Goal: Task Accomplishment & Management: Manage account settings

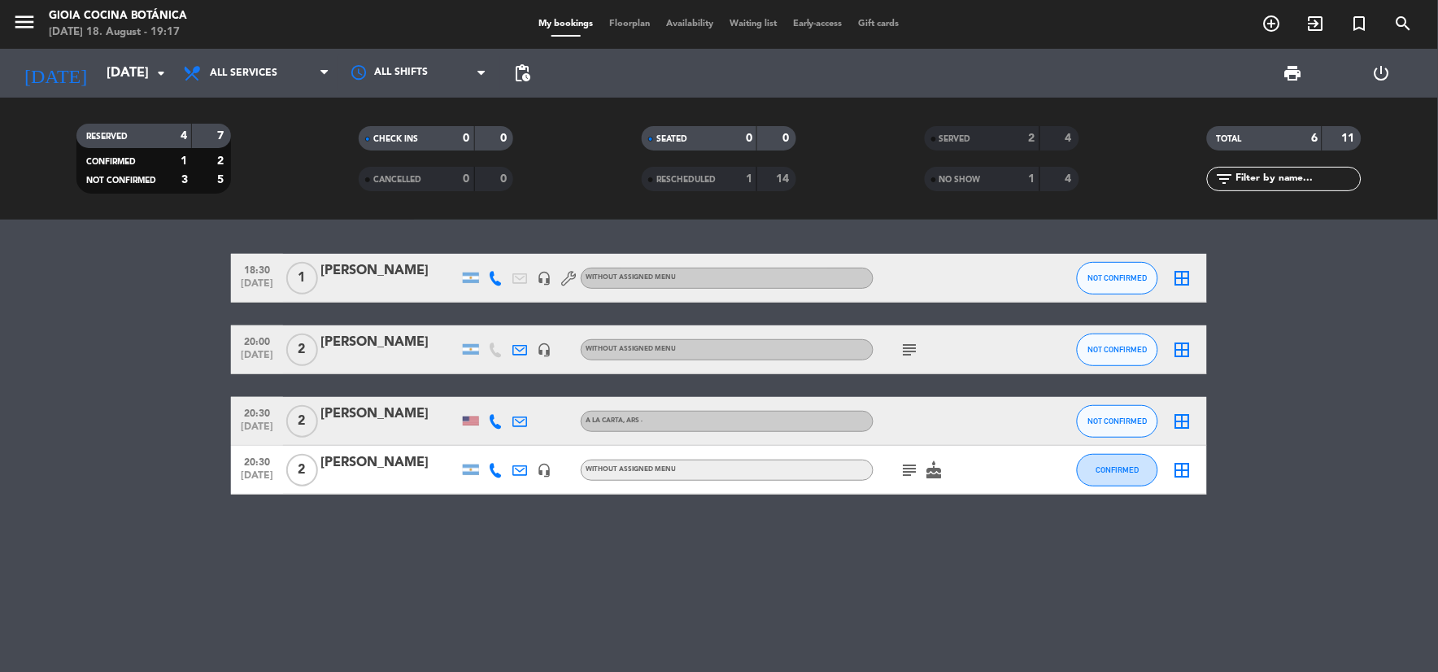
click at [120, 46] on div "menu [PERSON_NAME] Cocina Botánica [DATE] 18. August - 19:17 My bookings Floorp…" at bounding box center [719, 24] width 1438 height 49
click at [126, 76] on input "[DATE]" at bounding box center [184, 74] width 172 height 32
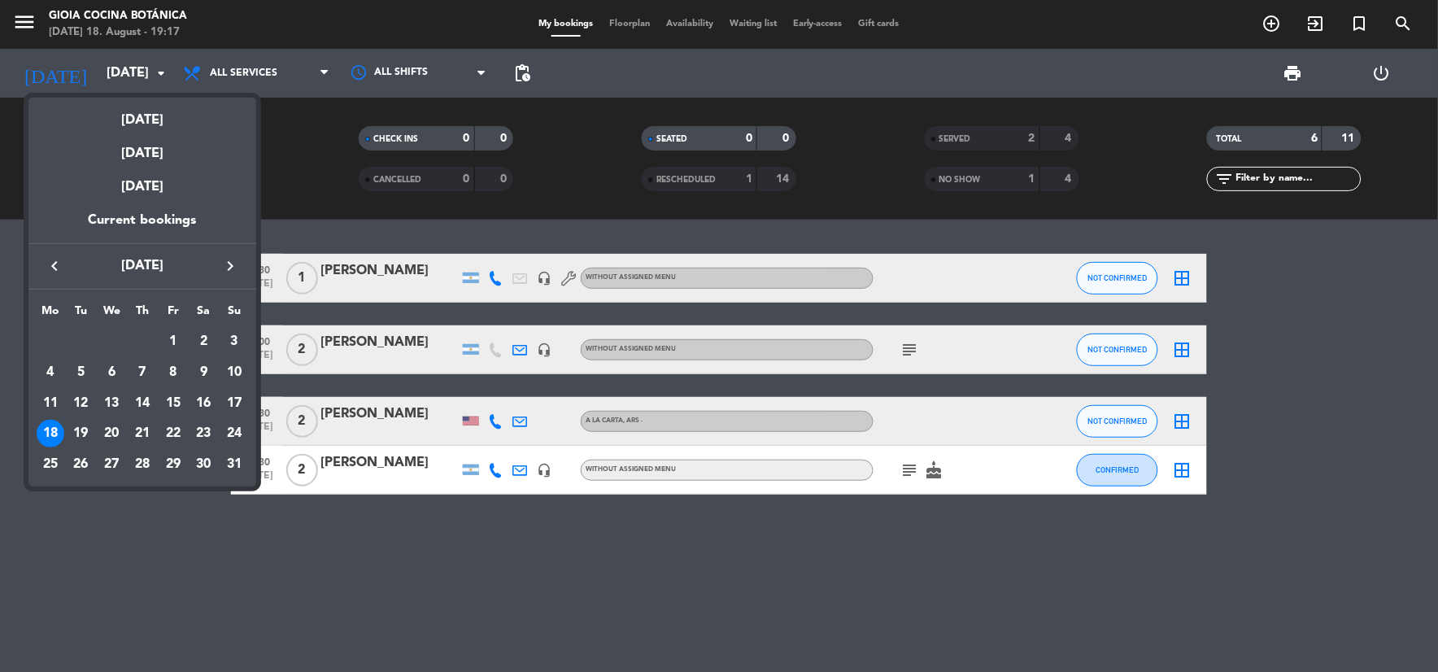
click at [438, 2] on div at bounding box center [719, 336] width 1438 height 672
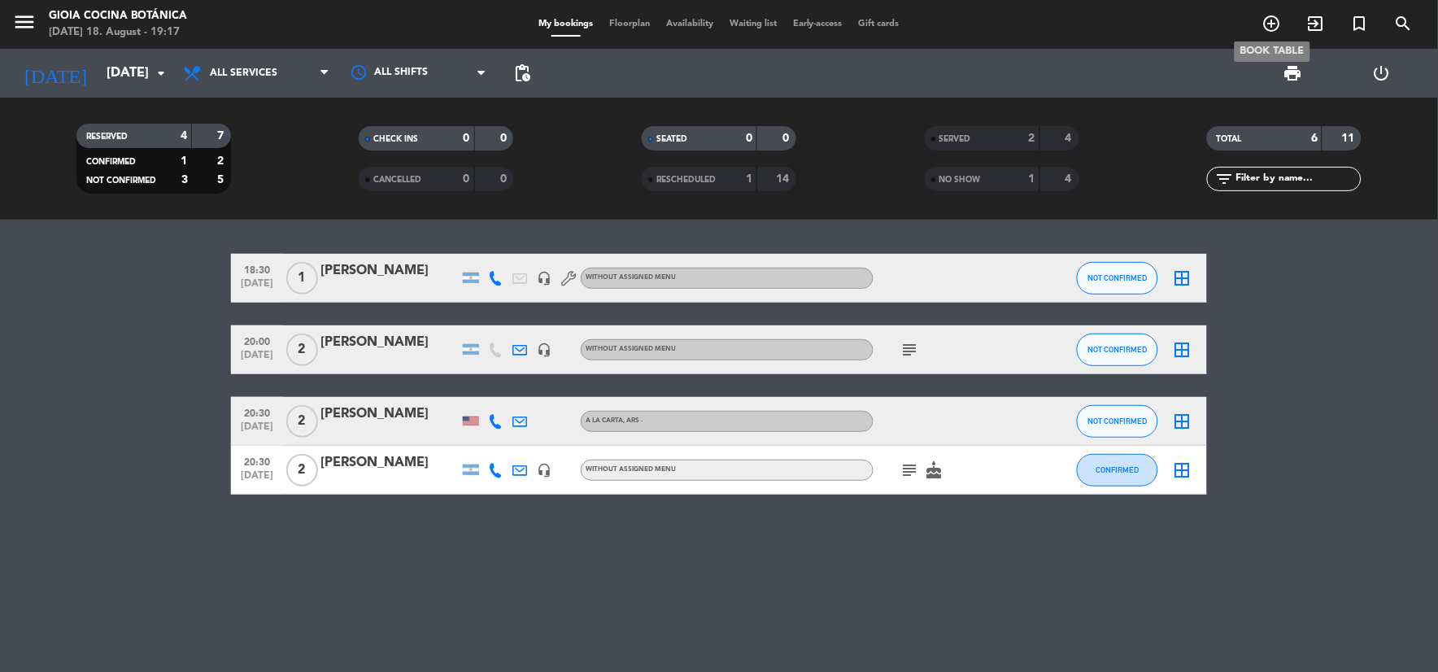
click at [1266, 23] on icon "add_circle_outline" at bounding box center [1273, 24] width 20 height 20
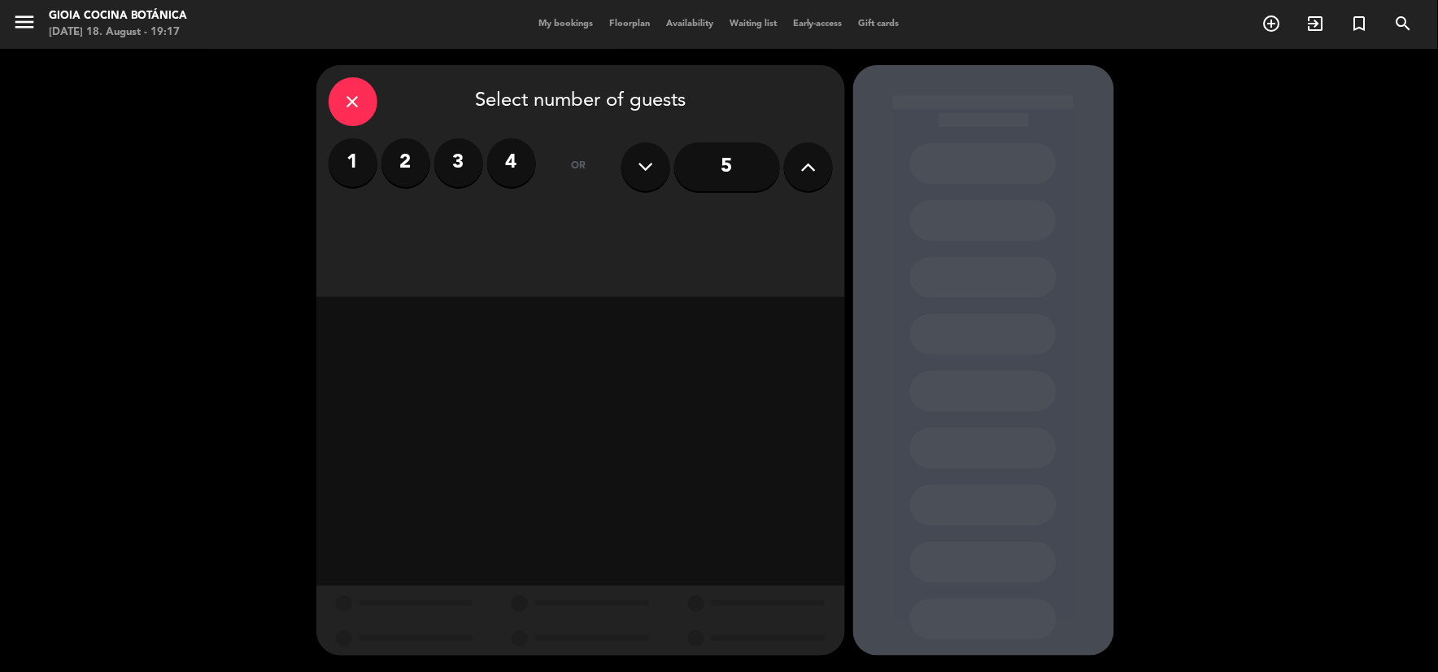
click at [732, 166] on input "5" at bounding box center [727, 166] width 106 height 49
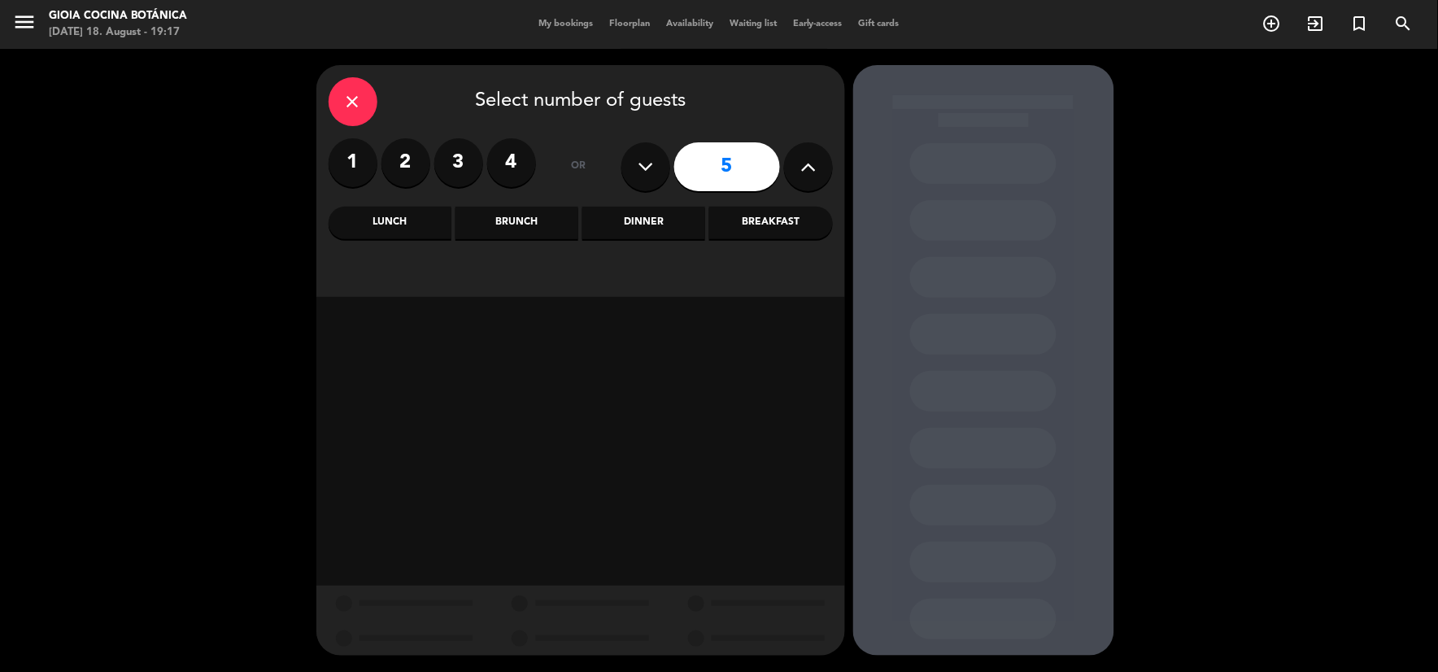
click at [425, 231] on div "Lunch" at bounding box center [390, 223] width 123 height 33
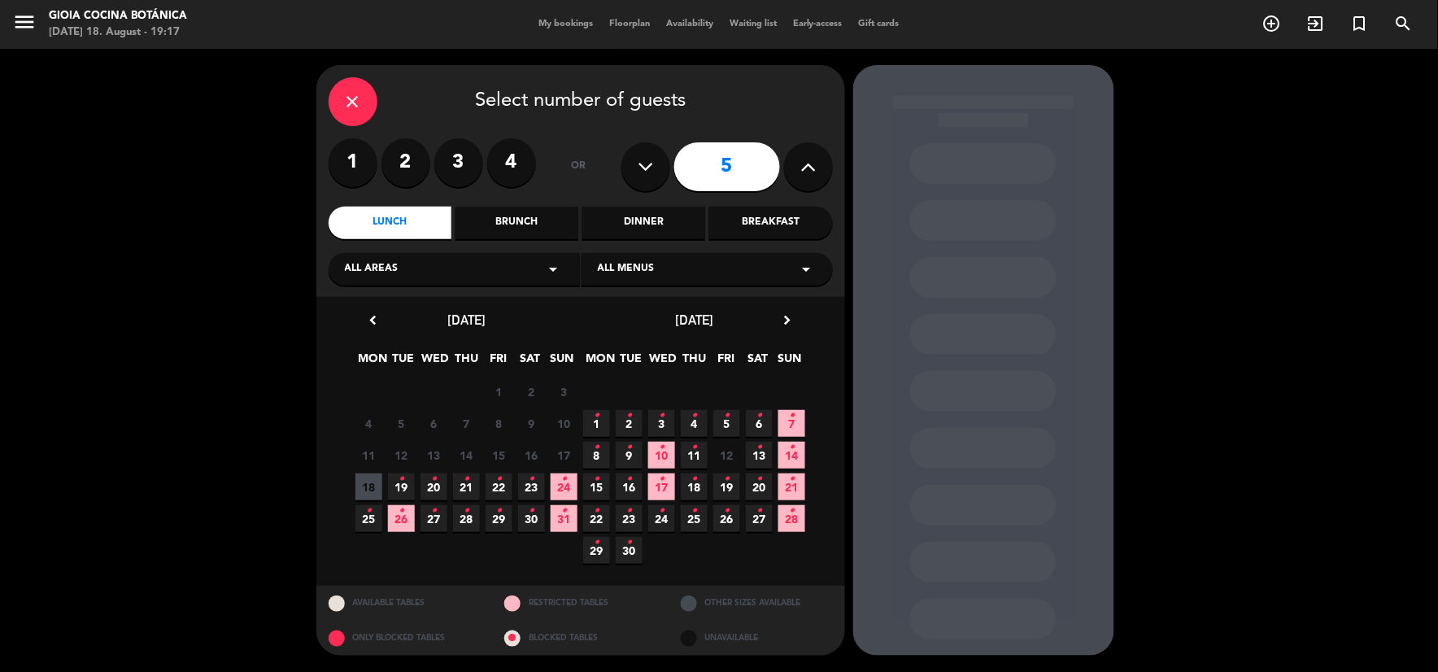
click at [399, 483] on icon "•" at bounding box center [402, 479] width 6 height 26
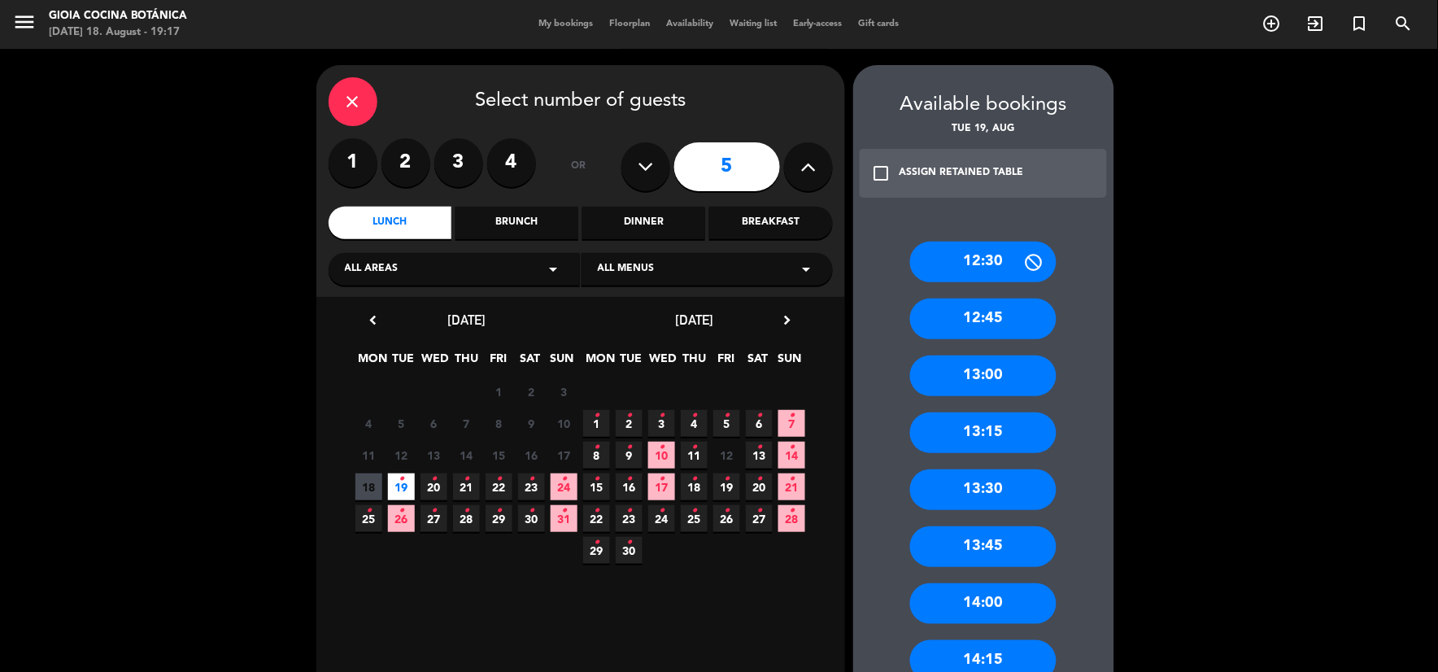
click at [1006, 490] on div "13:30" at bounding box center [983, 489] width 146 height 41
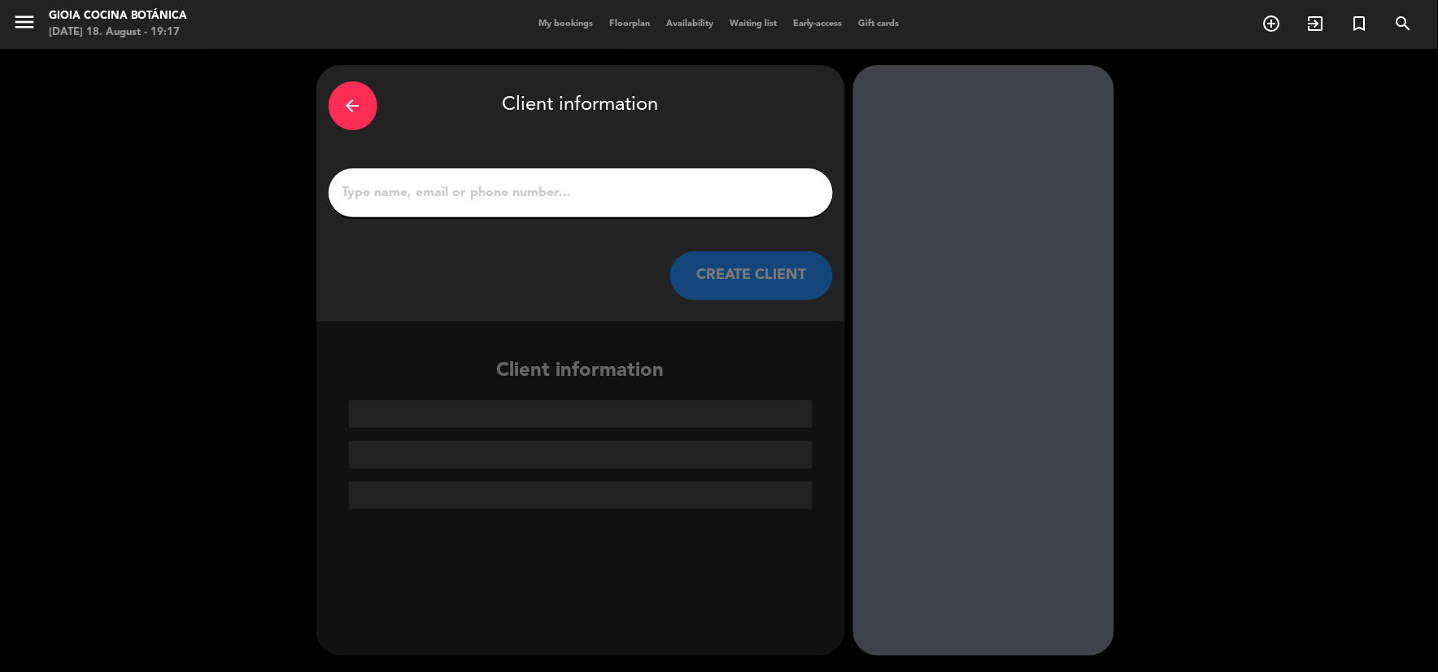
click at [612, 197] on input "1" at bounding box center [581, 192] width 480 height 23
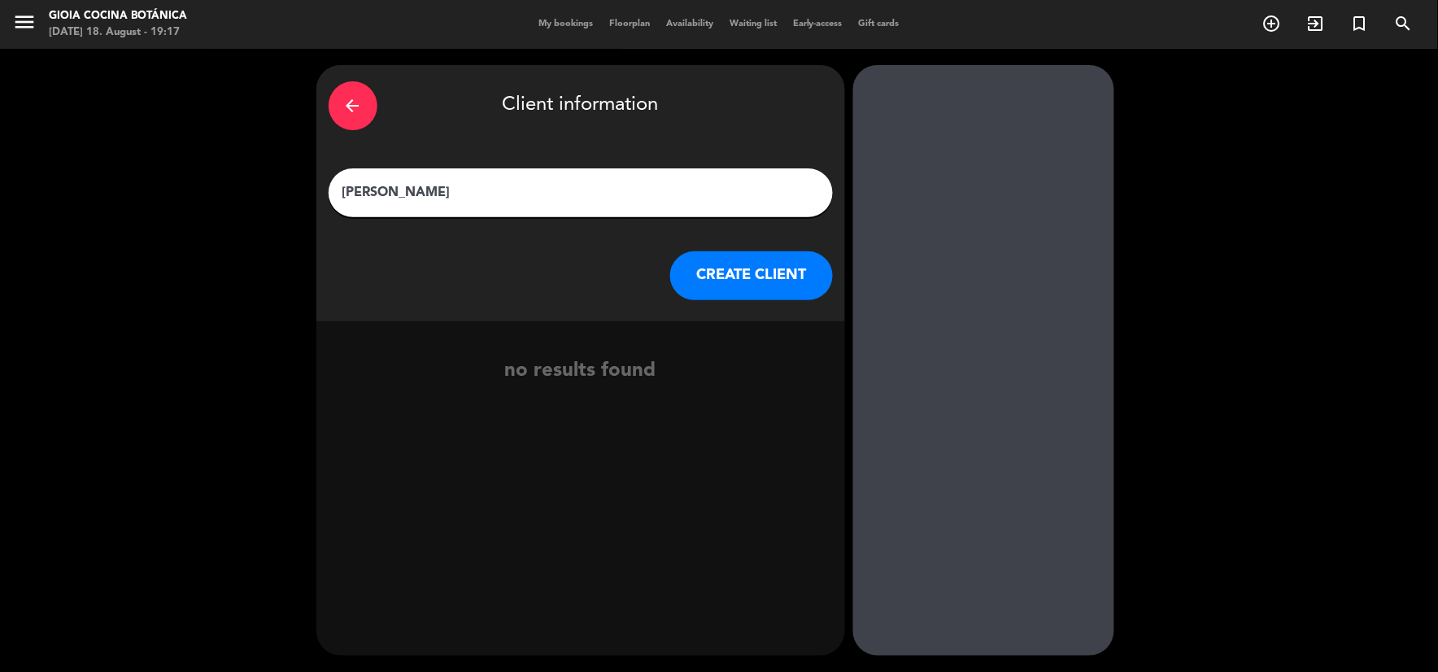
type input "[PERSON_NAME]"
click at [771, 264] on button "CREATE CLIENT" at bounding box center [751, 275] width 163 height 49
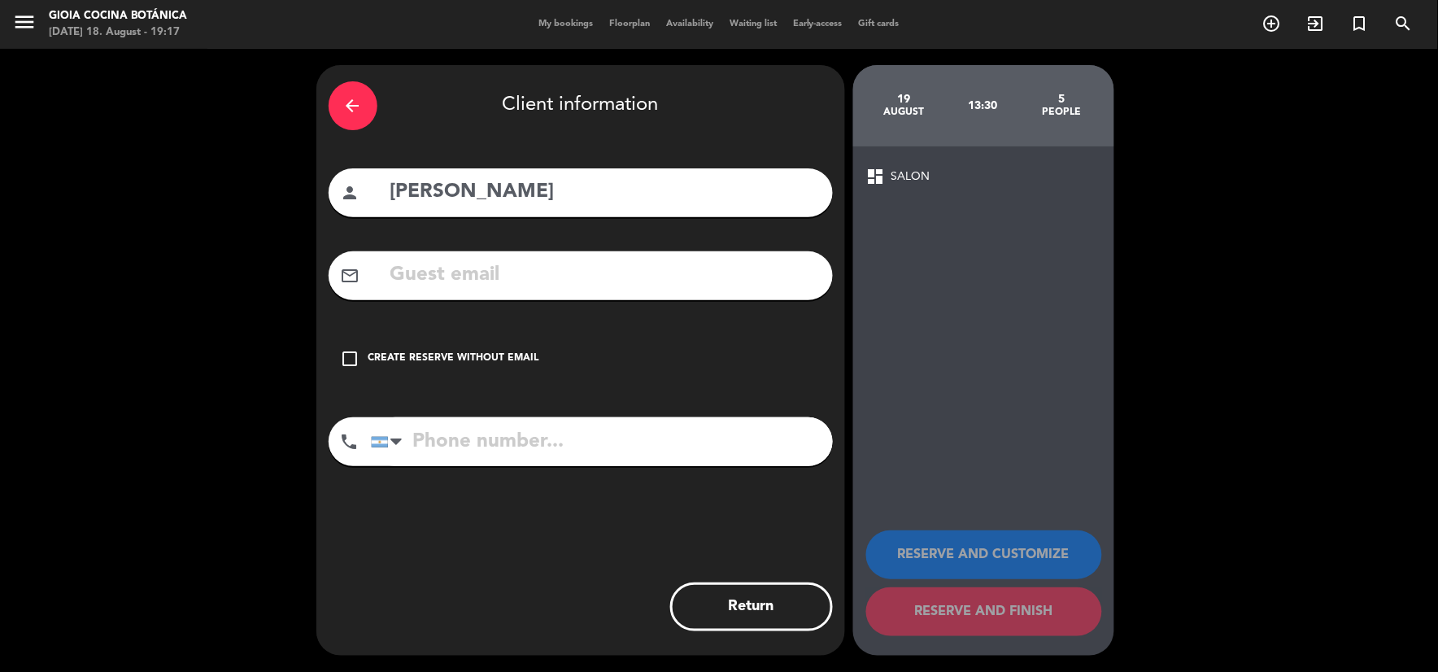
click at [514, 286] on input "text" at bounding box center [605, 275] width 432 height 33
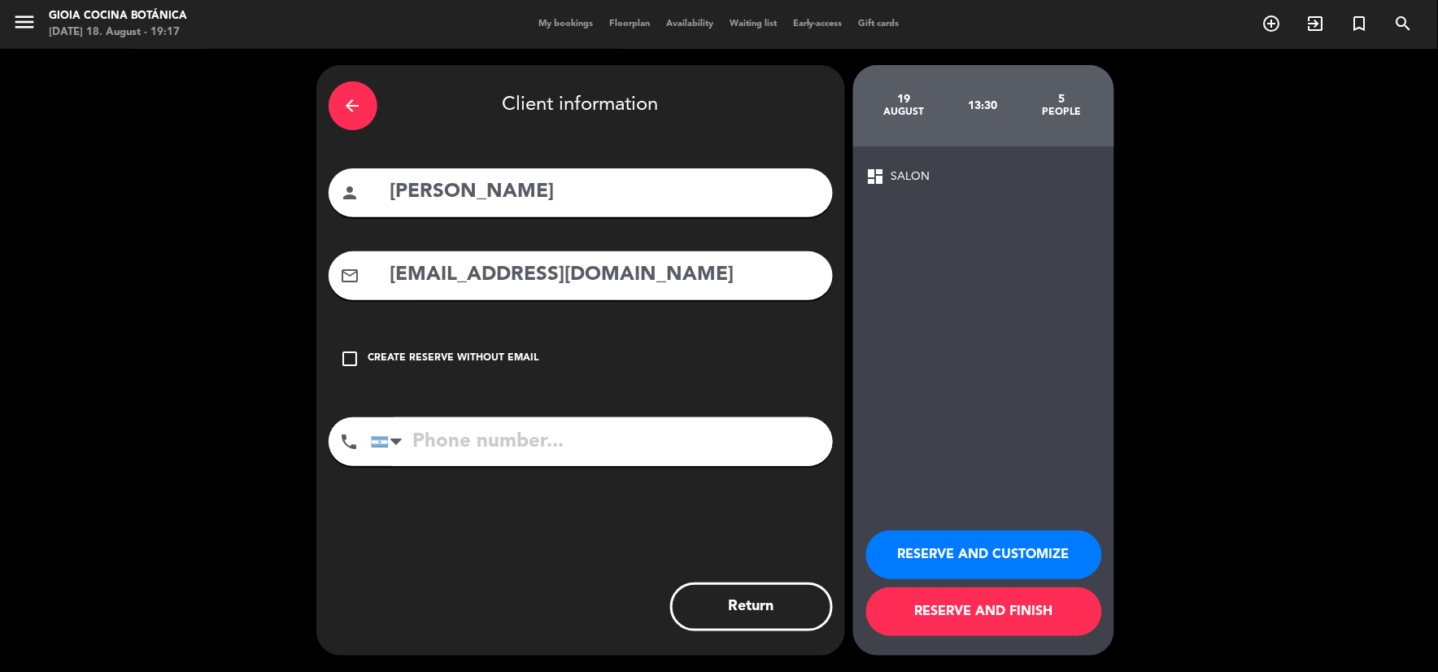
type input "[EMAIL_ADDRESS][DOMAIN_NAME]"
click at [377, 437] on div at bounding box center [380, 442] width 16 height 11
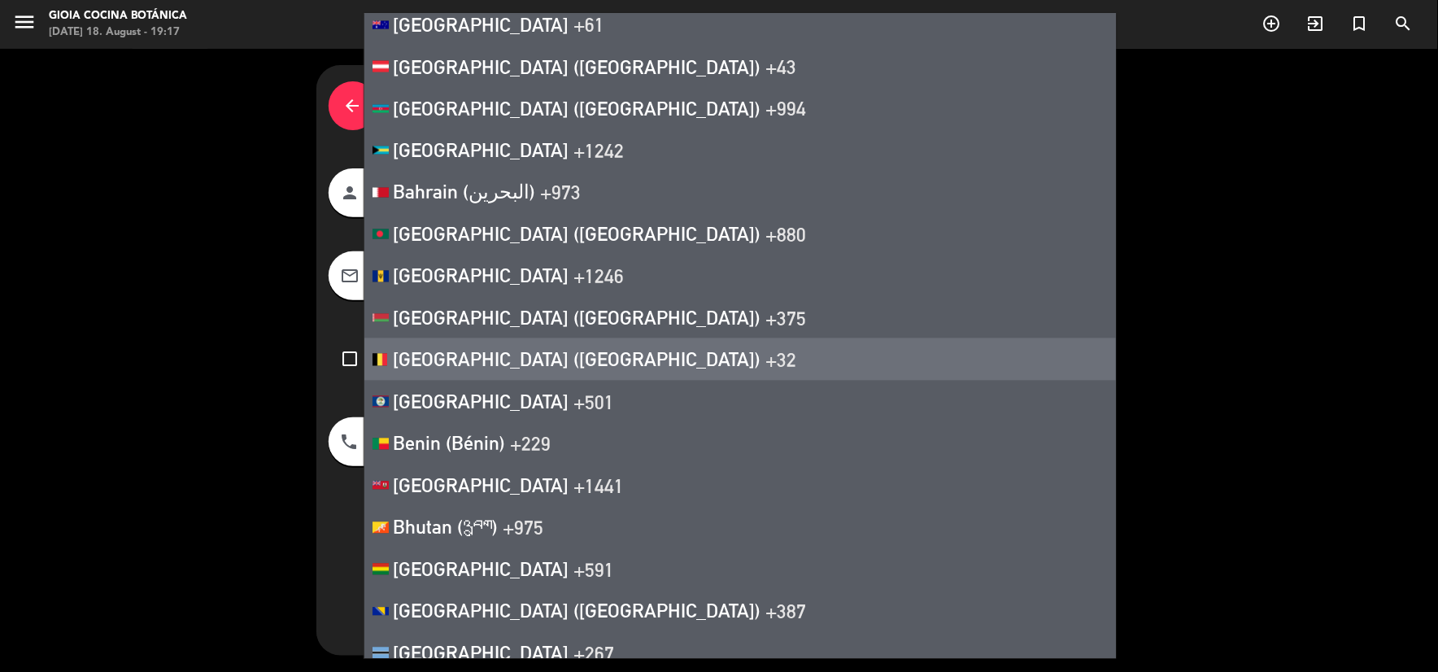
scroll to position [722, 0]
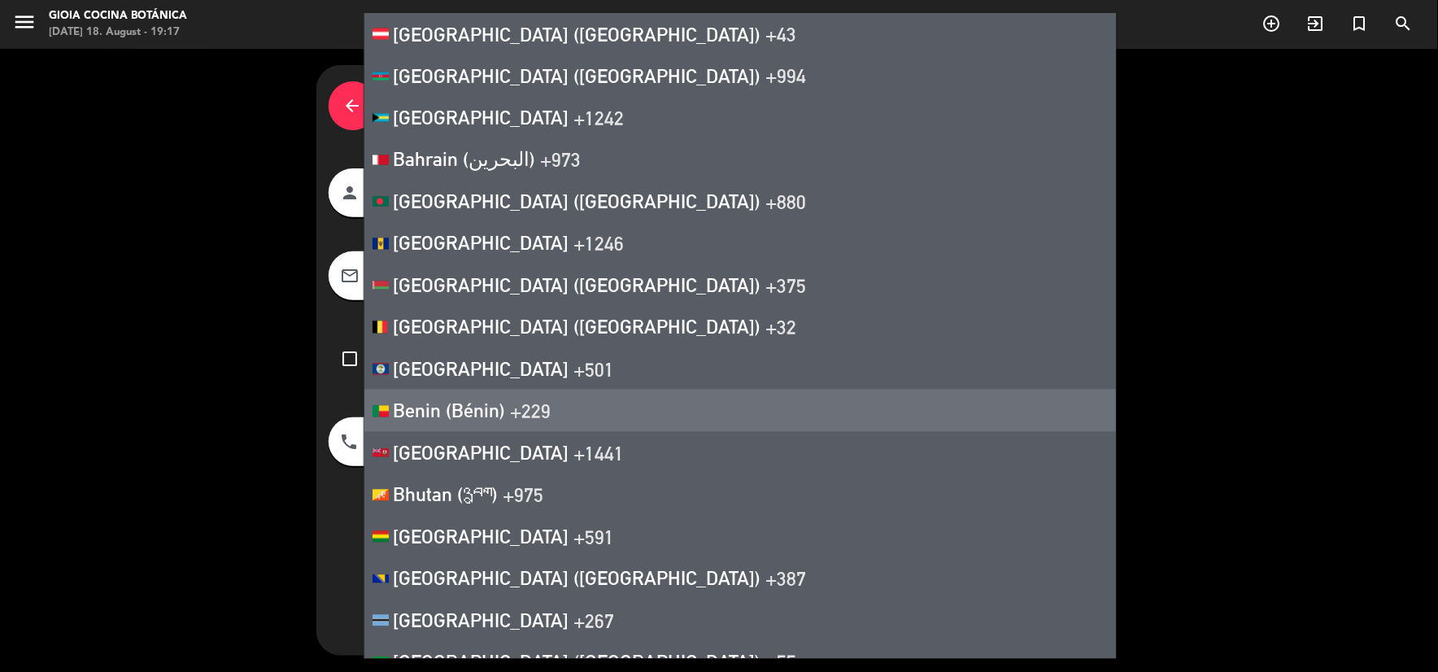
click at [918, 423] on div "dashboard SALON RESERVE AND CUSTOMIZE RESERVE AND FINISH" at bounding box center [983, 400] width 261 height 509
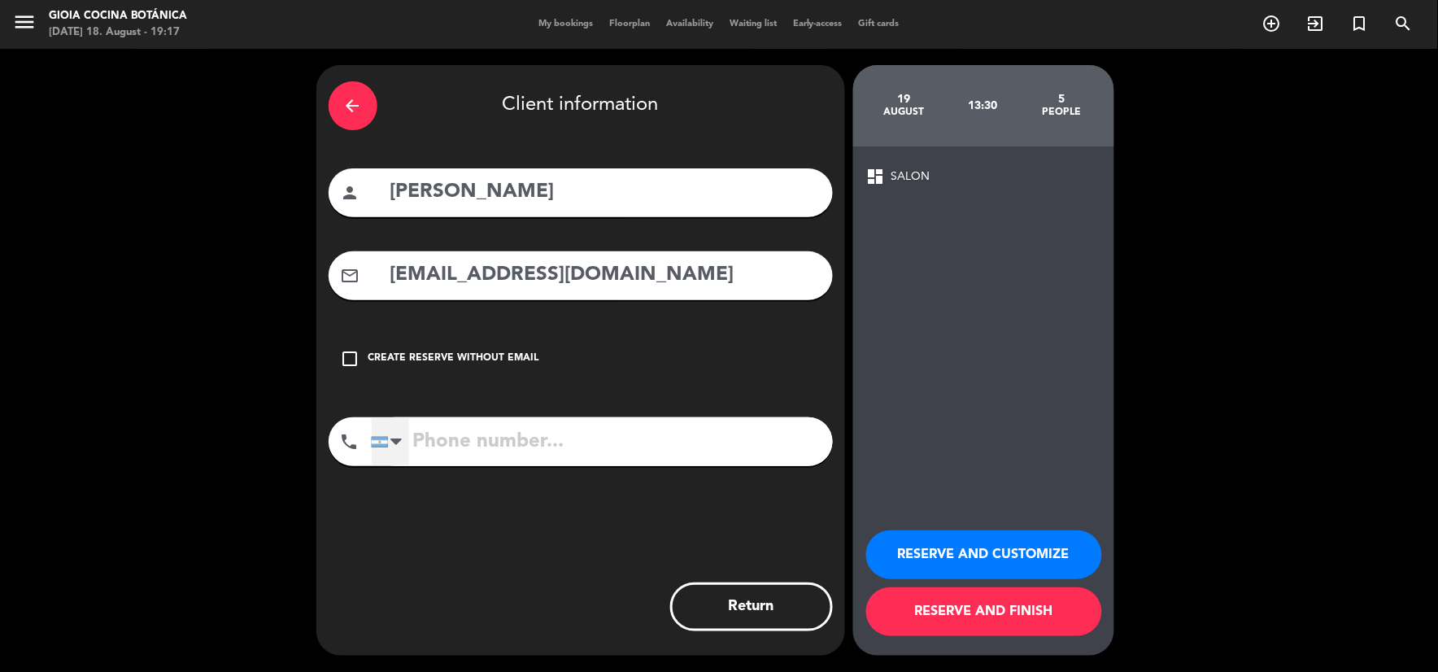
click at [375, 449] on div at bounding box center [390, 441] width 37 height 47
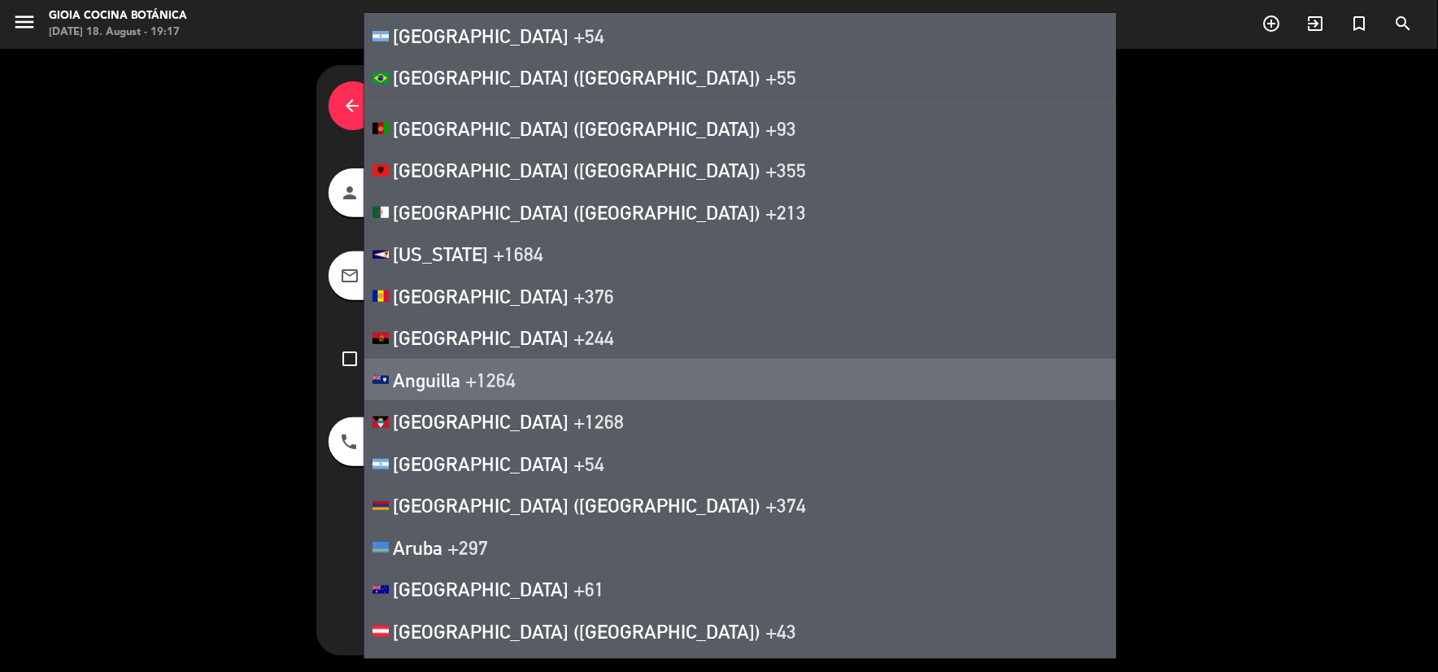
click at [1001, 410] on div "dashboard SALON RESERVE AND CUSTOMIZE RESERVE AND FINISH" at bounding box center [983, 400] width 261 height 509
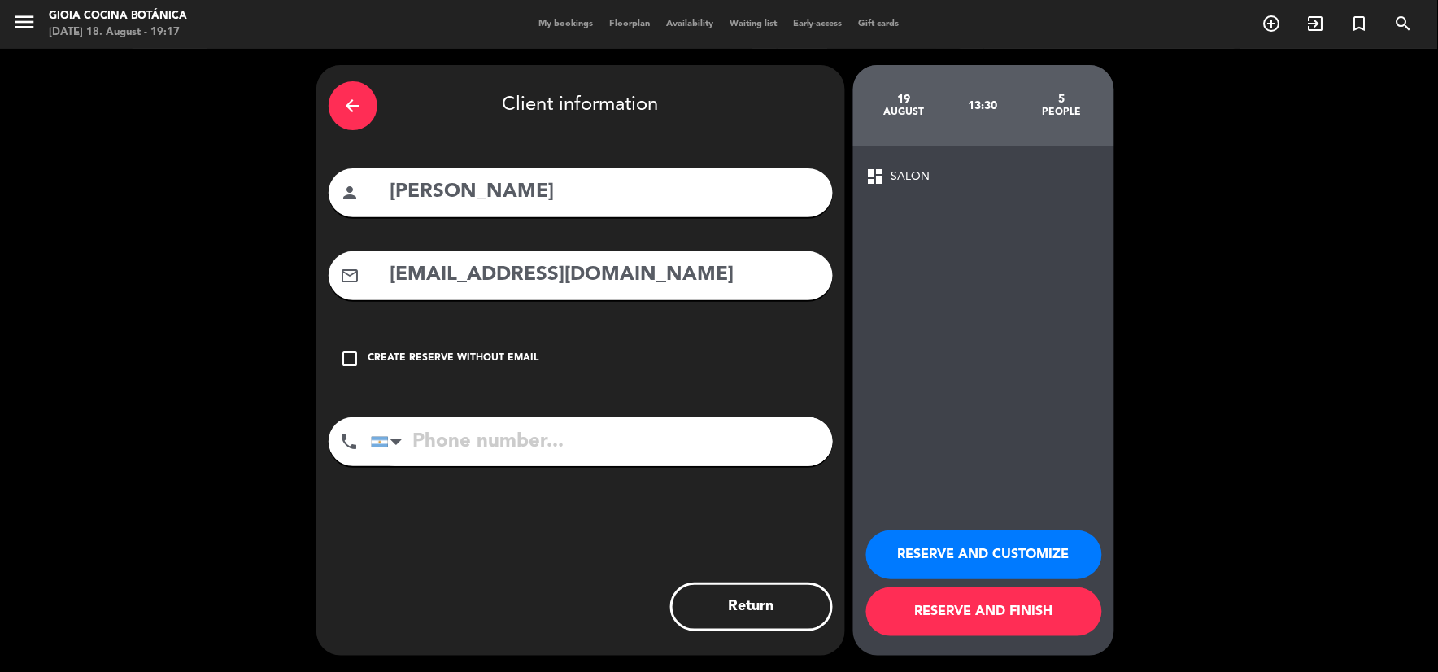
click at [482, 444] on input "tel" at bounding box center [602, 441] width 462 height 49
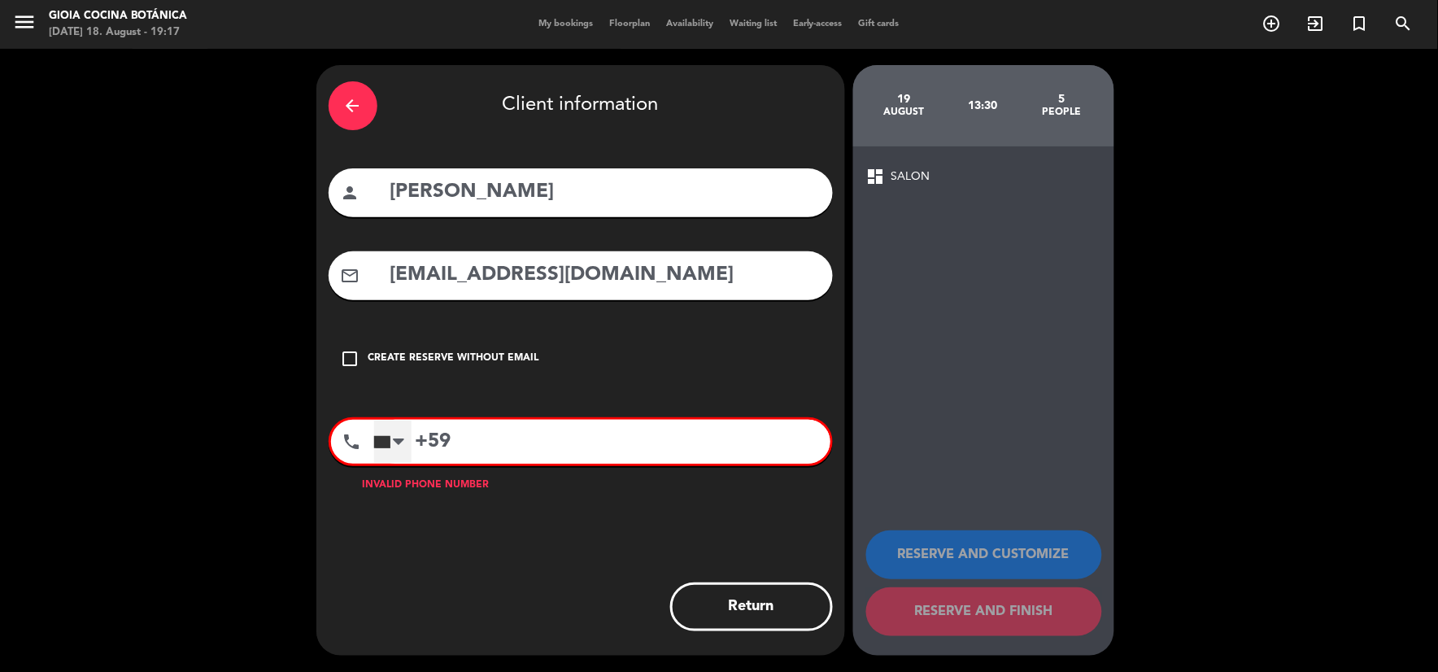
type input "+59"
click at [405, 448] on div at bounding box center [392, 442] width 37 height 42
drag, startPoint x: 526, startPoint y: 443, endPoint x: 325, endPoint y: 432, distance: 200.5
click at [325, 432] on div "arrow_back Client information person [PERSON_NAME] mail_outline [EMAIL_ADDRESS]…" at bounding box center [580, 360] width 529 height 591
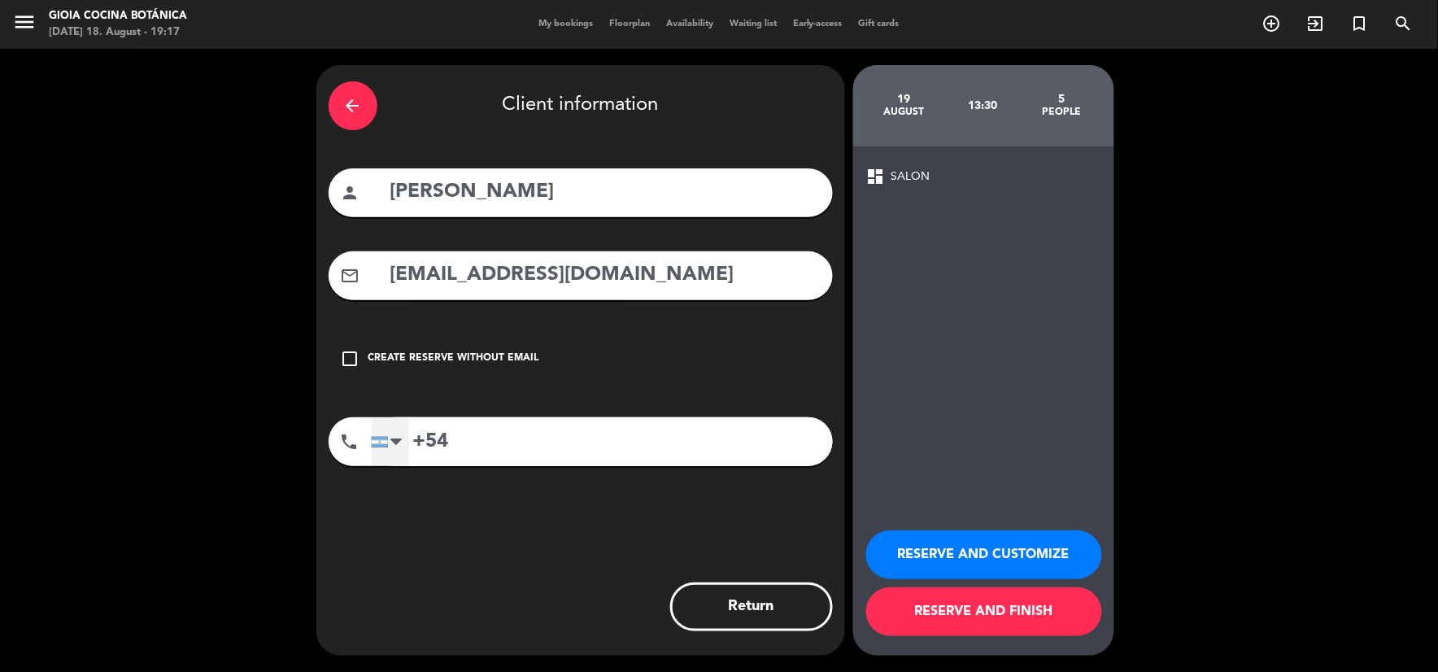
click at [372, 444] on div at bounding box center [380, 442] width 16 height 11
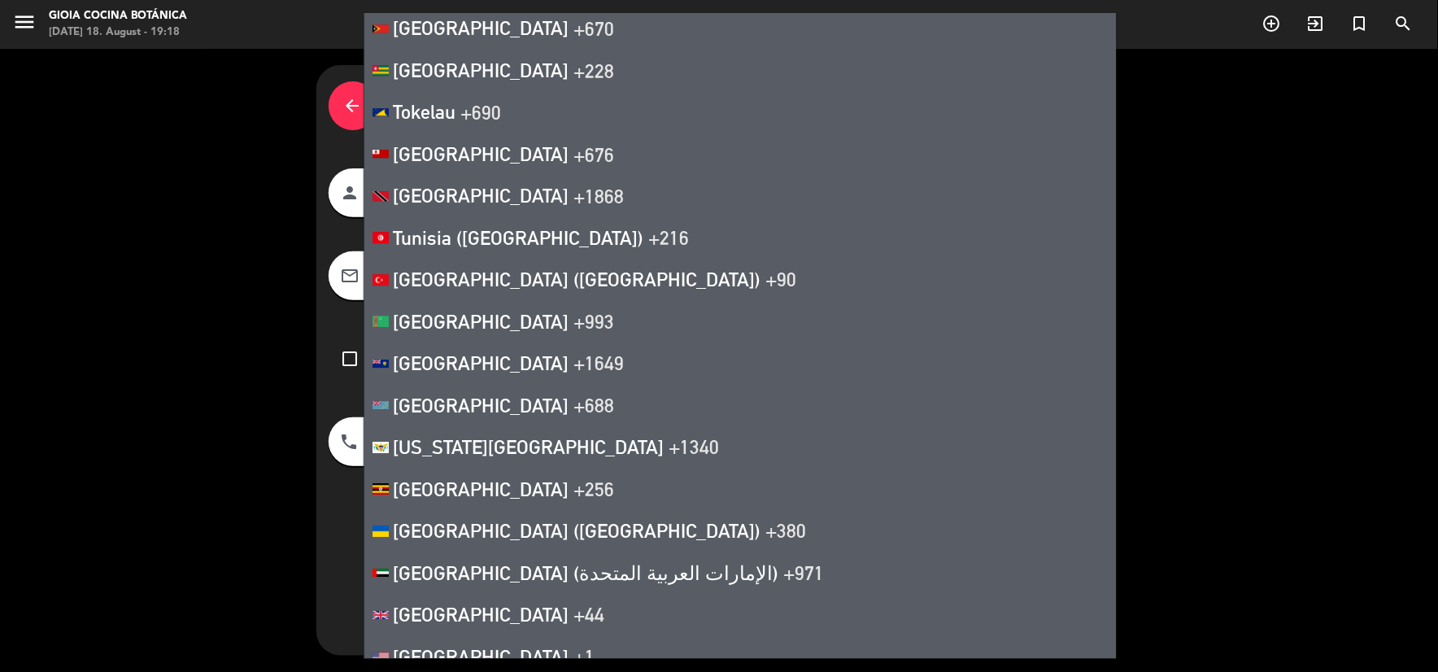
scroll to position [9311, 0]
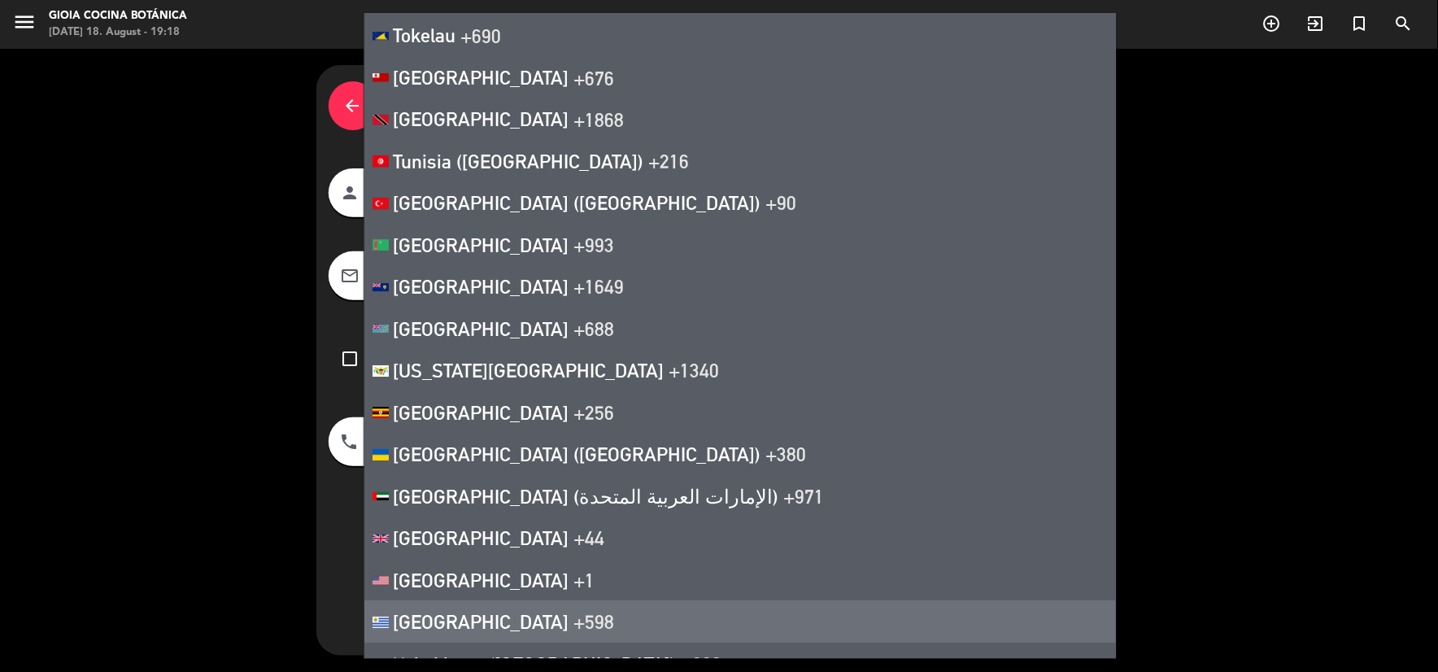
click at [515, 600] on li "[GEOGRAPHIC_DATA] +598" at bounding box center [740, 621] width 752 height 42
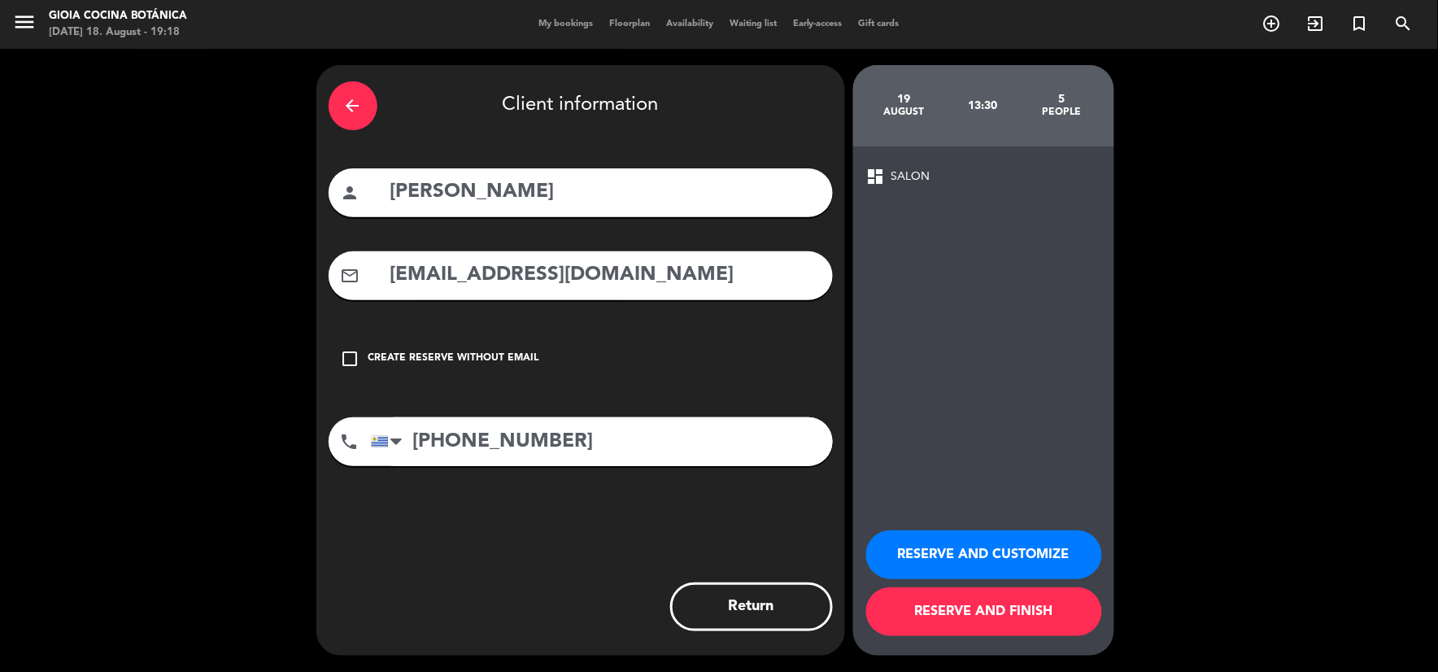
type input "[PHONE_NUMBER]"
click at [964, 563] on button "RESERVE AND CUSTOMIZE" at bounding box center [984, 554] width 236 height 49
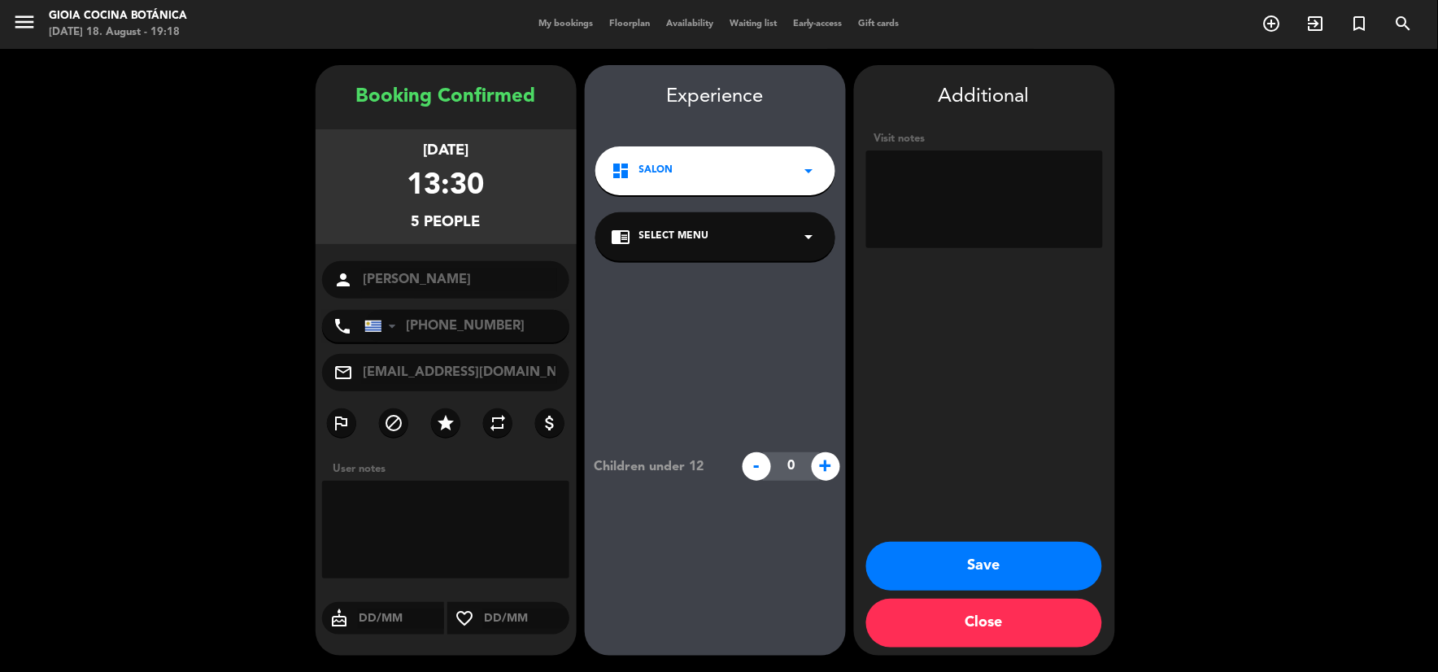
click at [988, 565] on button "Save" at bounding box center [984, 566] width 236 height 49
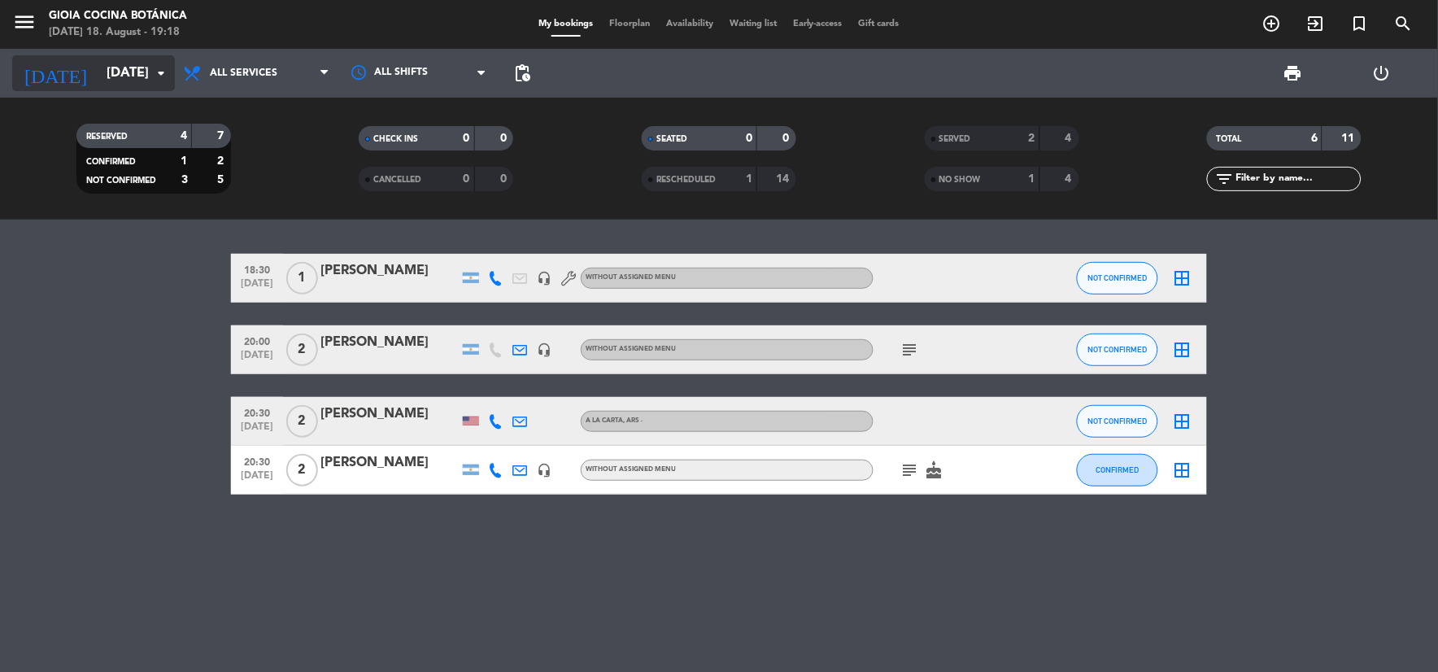
click at [148, 73] on input "[DATE]" at bounding box center [184, 74] width 172 height 32
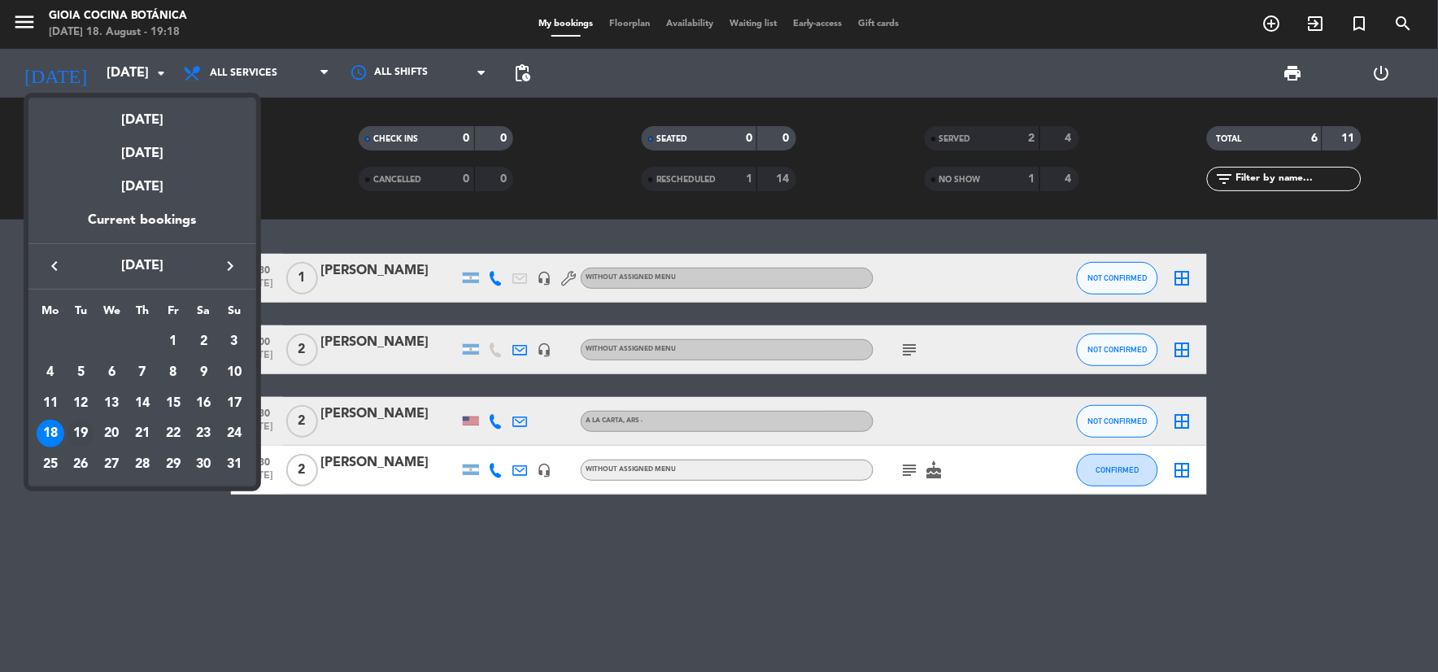
click at [72, 437] on div "19" at bounding box center [82, 434] width 28 height 28
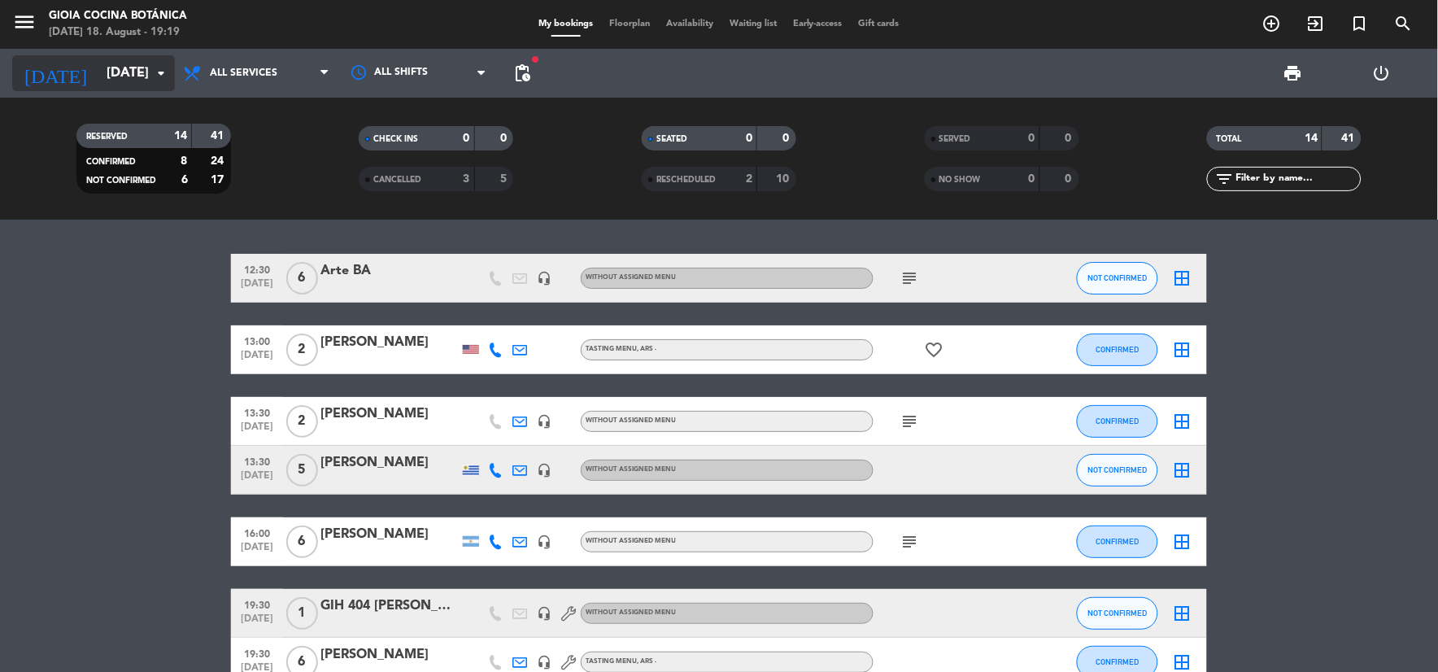
click at [145, 76] on input "[DATE]" at bounding box center [184, 74] width 172 height 32
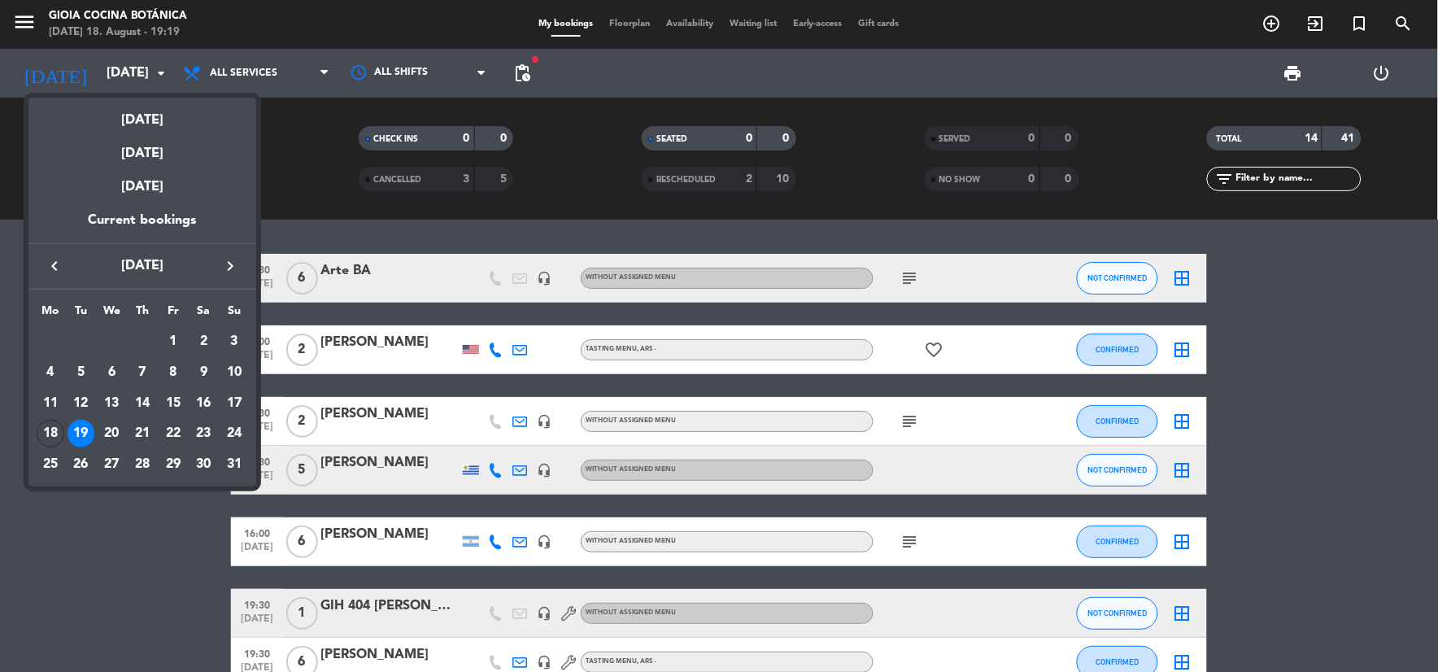
click at [159, 116] on div "[DATE]" at bounding box center [142, 114] width 228 height 33
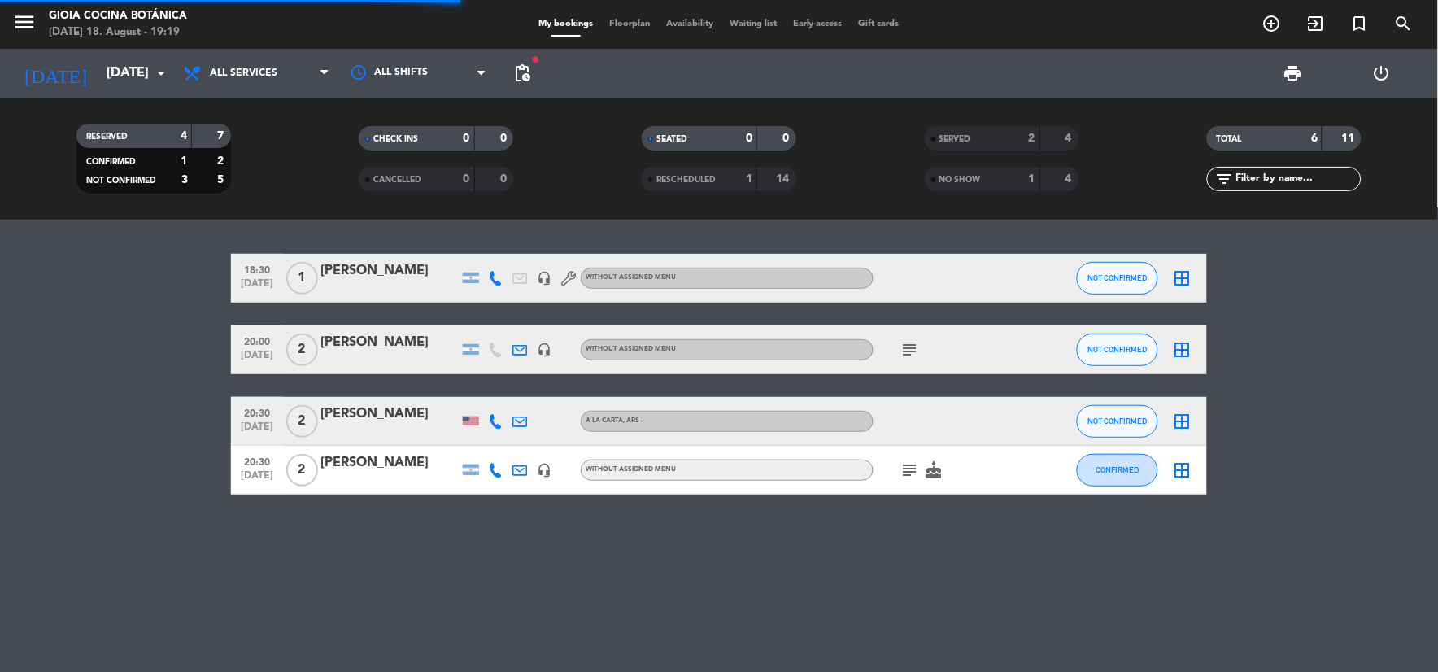
click at [310, 76] on span "All services" at bounding box center [256, 73] width 163 height 36
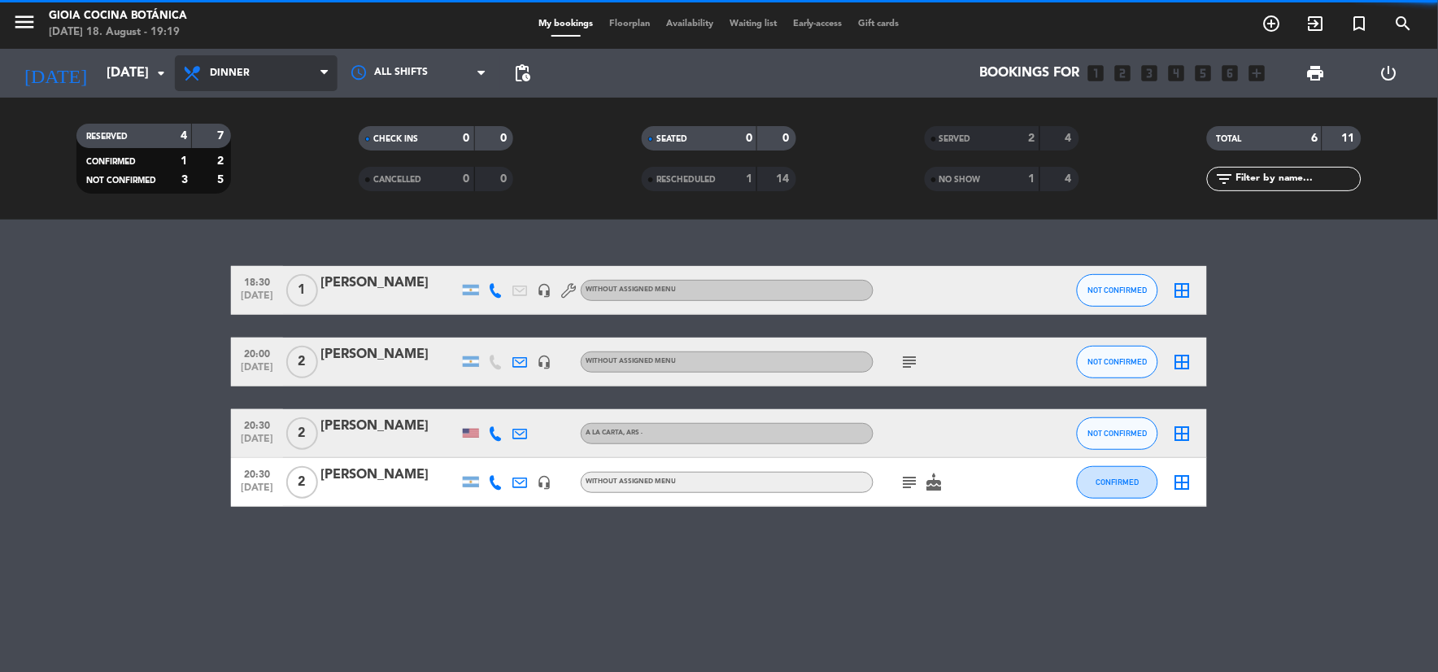
click at [244, 255] on ng-component "menu [PERSON_NAME] Cocina Botánica [DATE] 18. August - 19:19 My bookings Floorp…" at bounding box center [719, 336] width 1438 height 672
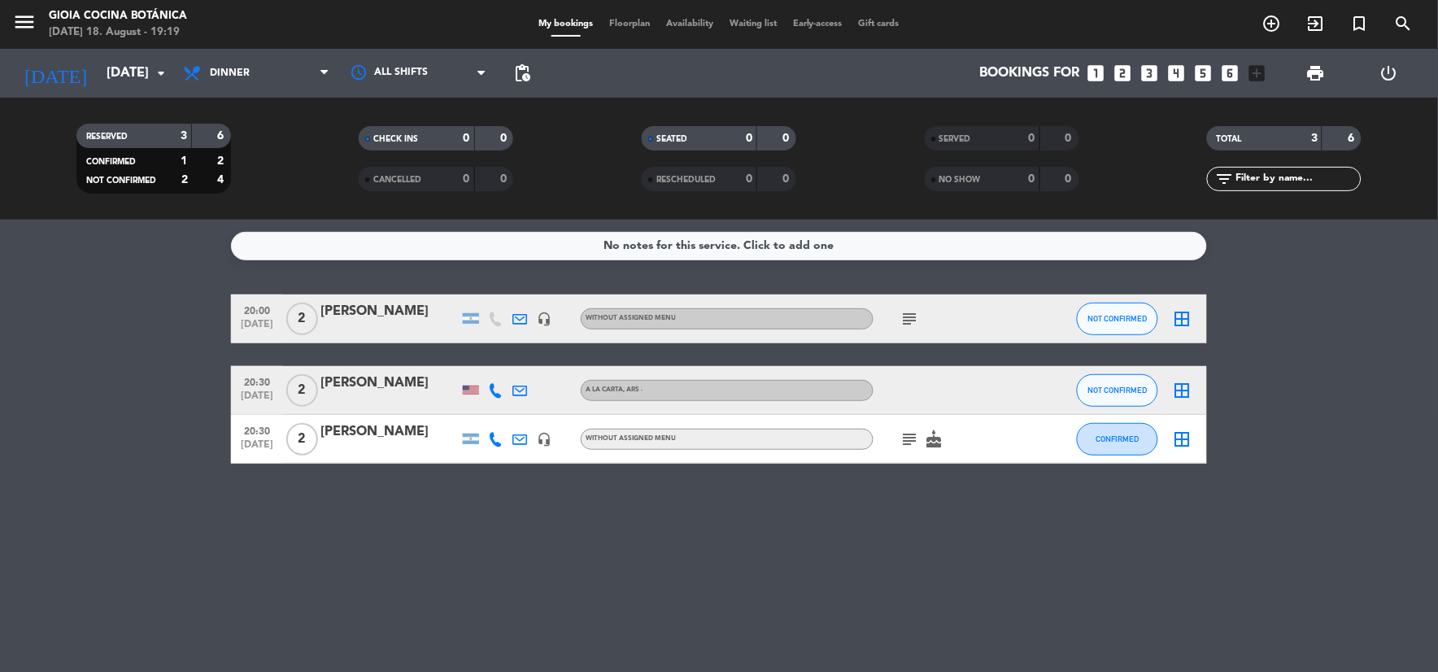
click at [914, 316] on icon "subject" at bounding box center [911, 319] width 20 height 20
click at [124, 350] on bookings-row "20:00 [DATE] 2 [PERSON_NAME] headset_mic Without assigned menu subject - Grande…" at bounding box center [719, 379] width 1438 height 169
click at [906, 312] on icon "subject" at bounding box center [911, 319] width 20 height 20
click at [875, 558] on div "No notes for this service. Click to add one 20:00 [DATE] 2 victoria reybet head…" at bounding box center [719, 446] width 1438 height 452
click at [141, 63] on input "[DATE]" at bounding box center [184, 74] width 172 height 32
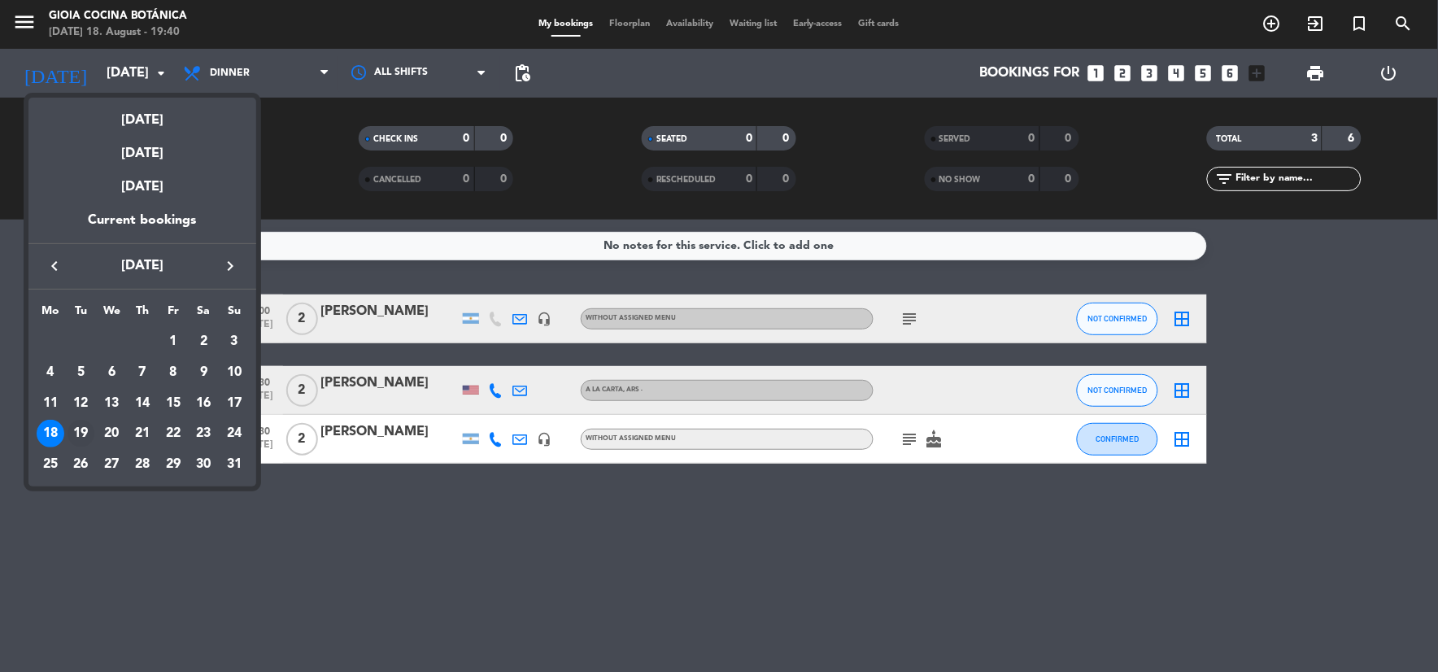
click at [82, 439] on div "19" at bounding box center [82, 434] width 28 height 28
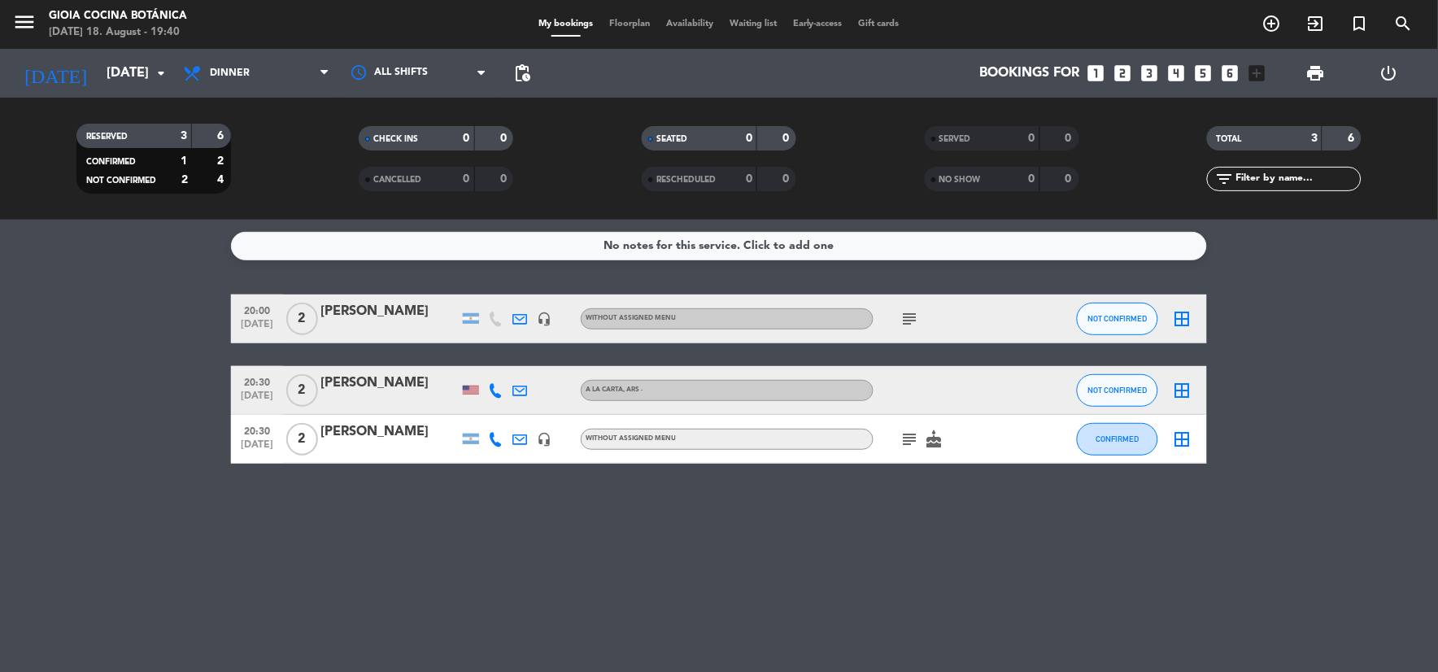
type input "[DATE]"
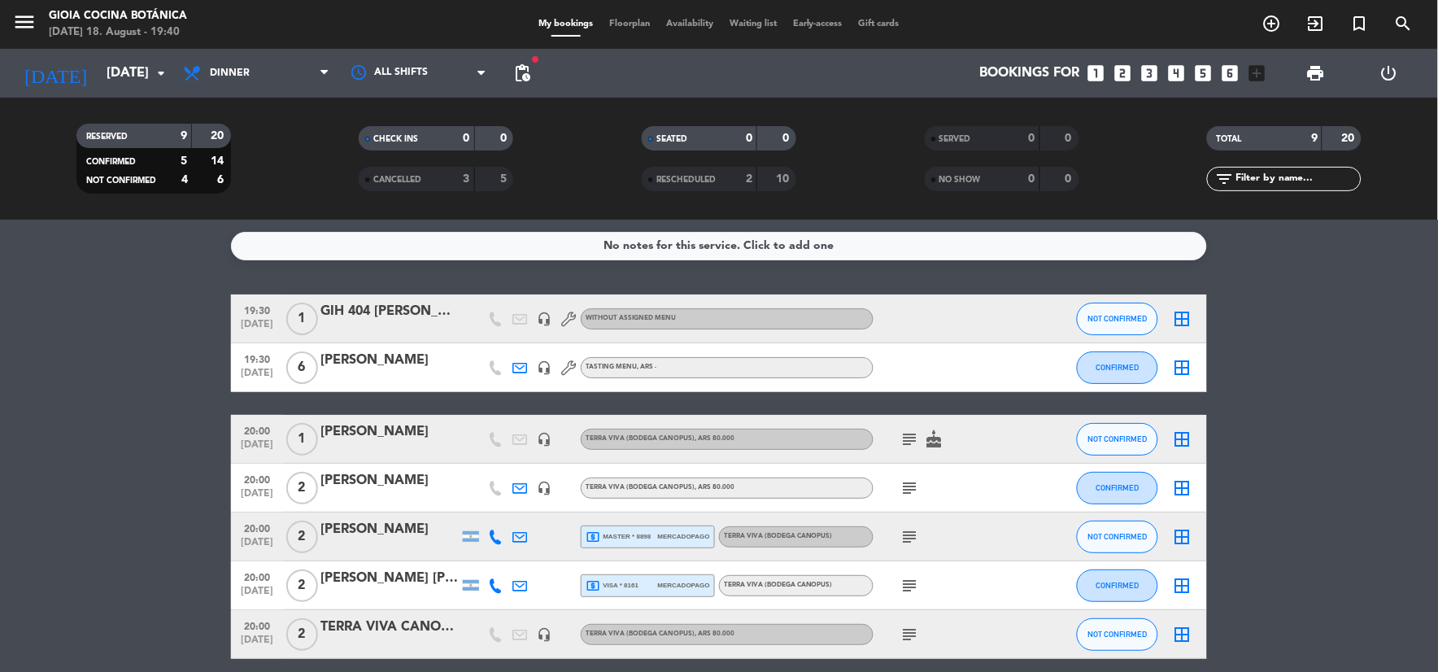
click at [408, 314] on div "GIH 404 [PERSON_NAME]" at bounding box center [390, 311] width 138 height 21
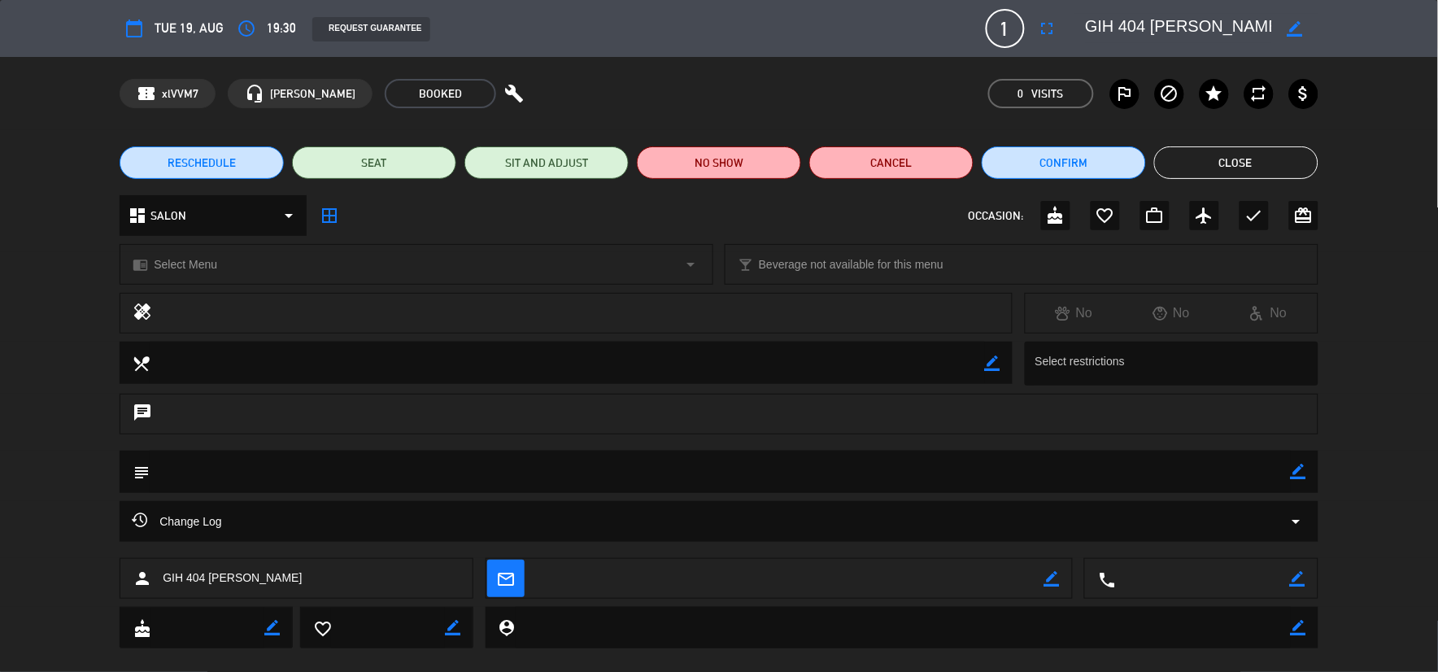
click at [1196, 164] on button "Close" at bounding box center [1236, 162] width 164 height 33
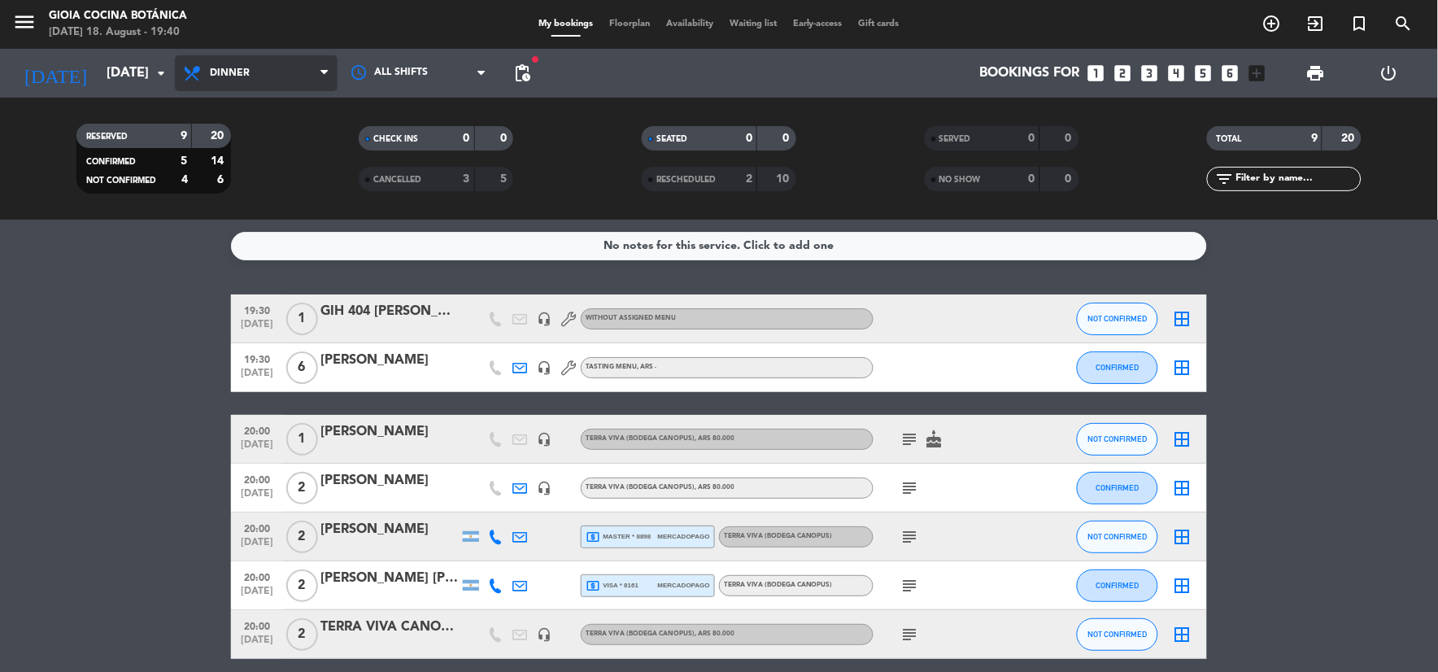
click at [318, 70] on span "Dinner" at bounding box center [256, 73] width 163 height 36
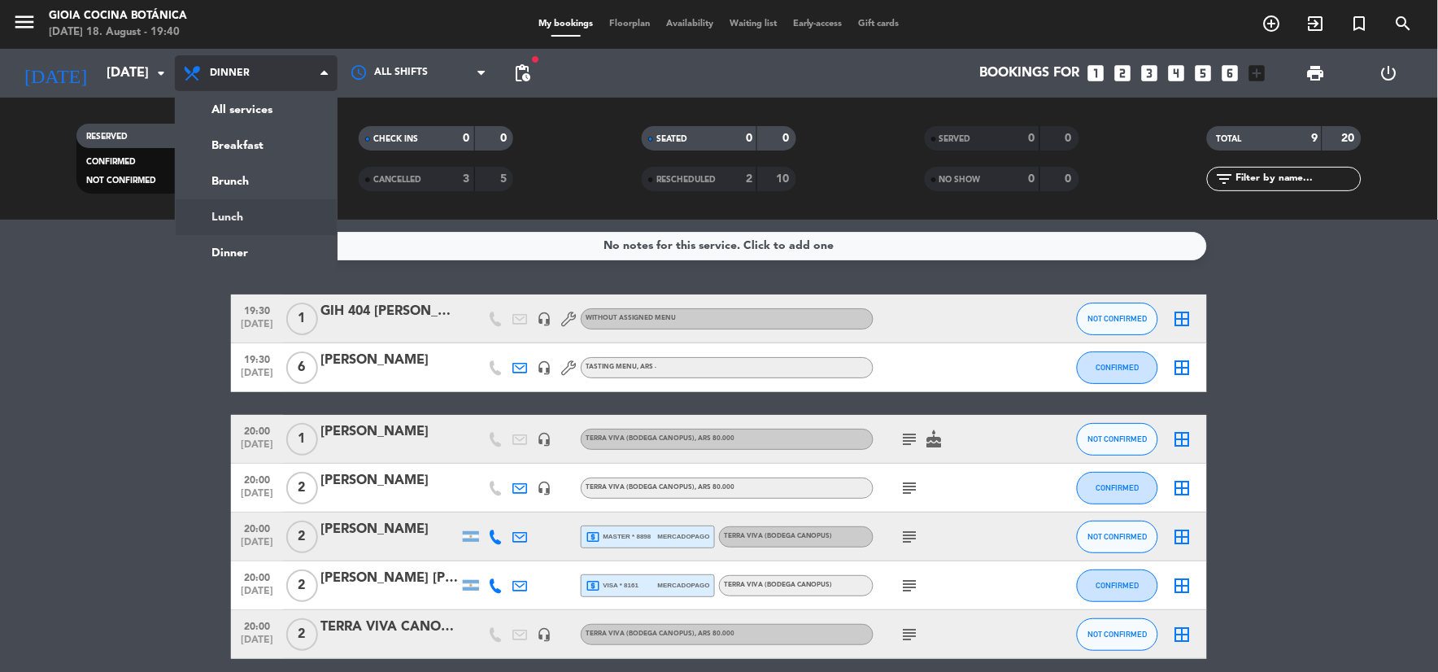
click at [293, 207] on div "menu [PERSON_NAME] Cocina Botánica [DATE] 18. August - 19:40 My bookings Floorp…" at bounding box center [719, 110] width 1438 height 220
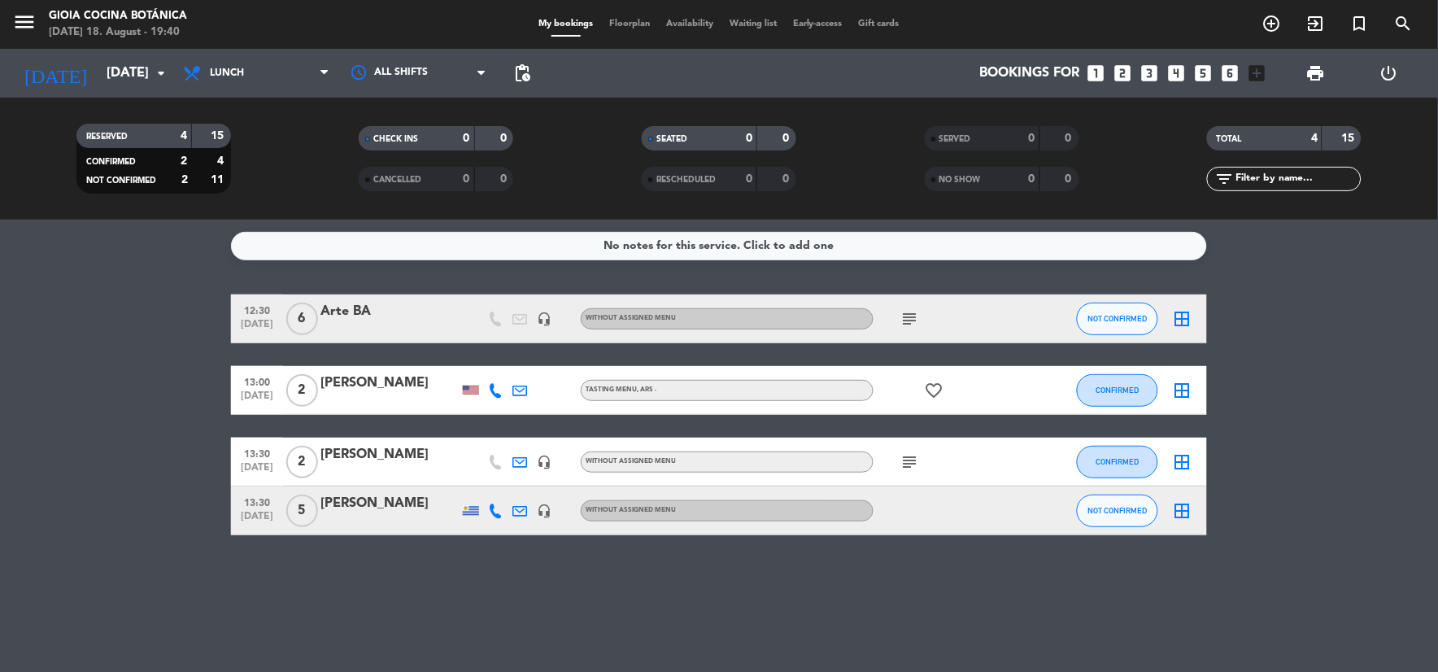
click at [391, 330] on div at bounding box center [390, 329] width 138 height 13
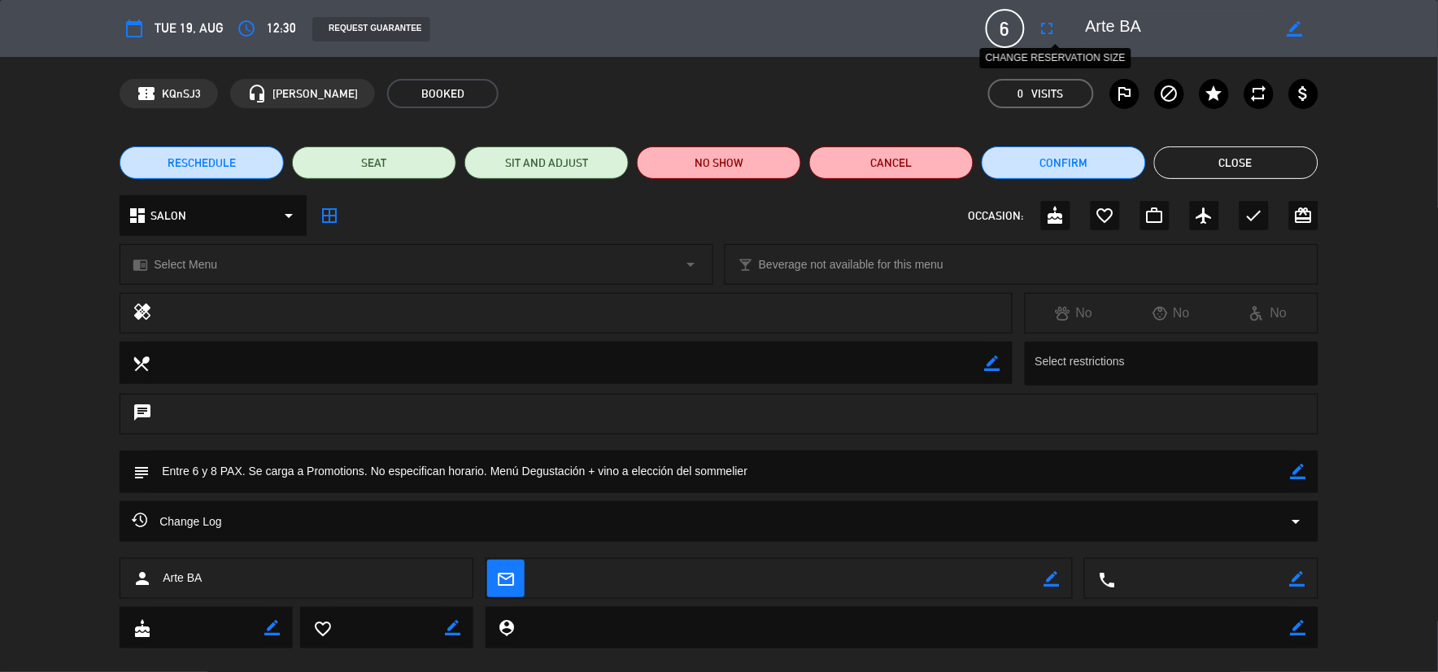
click at [1053, 27] on icon "fullscreen" at bounding box center [1048, 29] width 20 height 20
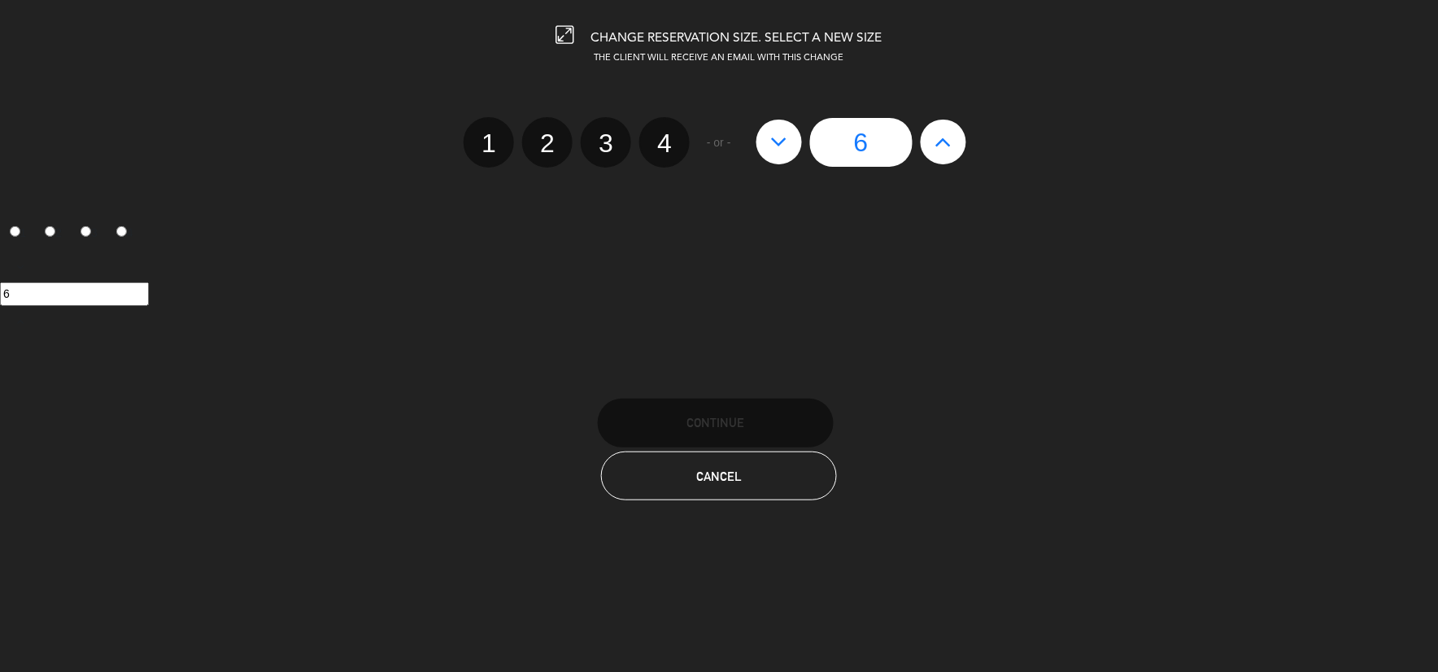
click at [945, 151] on icon at bounding box center [943, 142] width 17 height 26
type input "7"
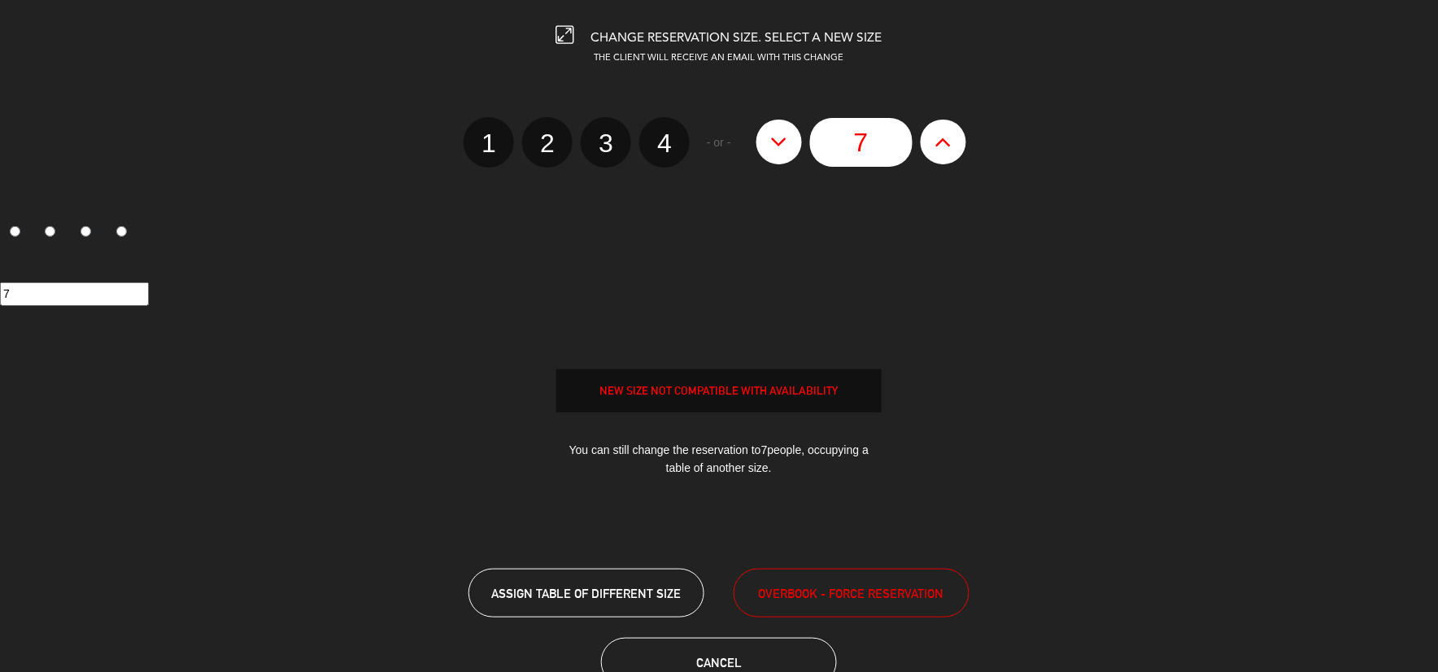
click at [945, 151] on icon at bounding box center [943, 142] width 17 height 26
type input "8"
click at [945, 151] on icon at bounding box center [943, 142] width 17 height 26
type input "9"
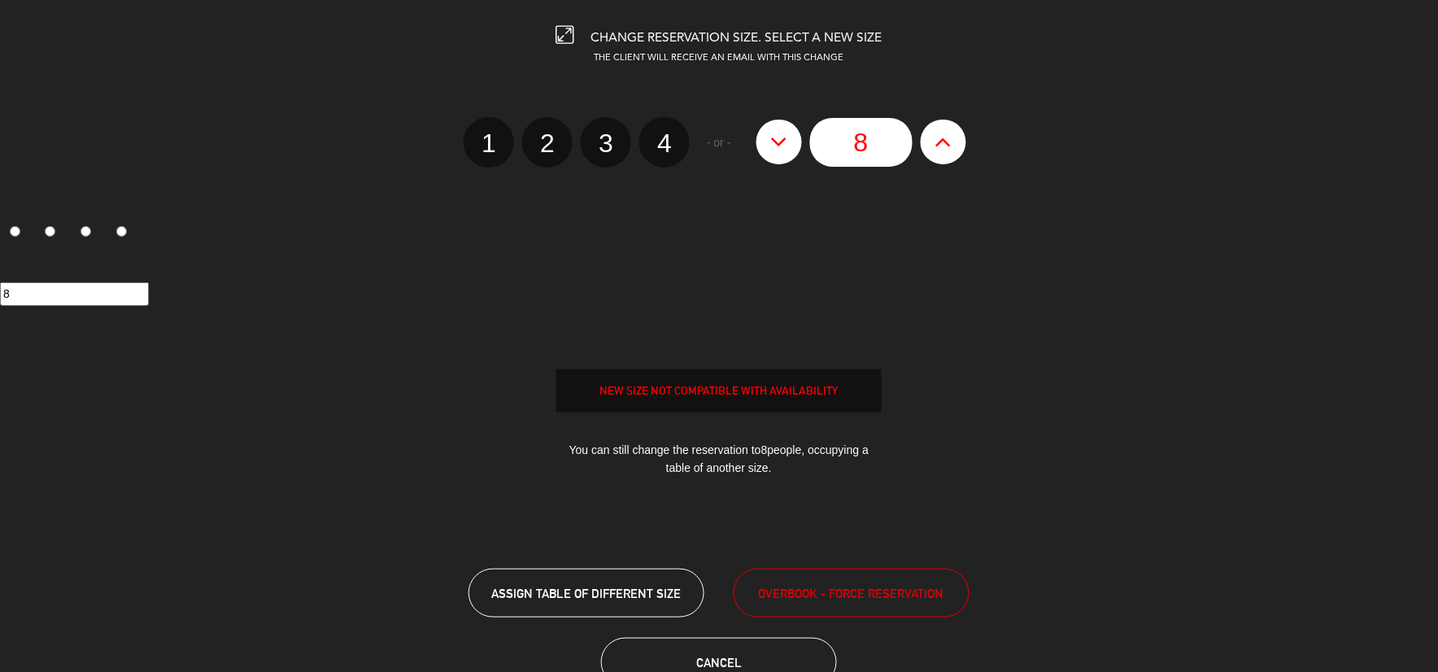
type input "9"
click at [879, 596] on span "OVERBOOK - FORCE RESERVATION" at bounding box center [851, 593] width 185 height 19
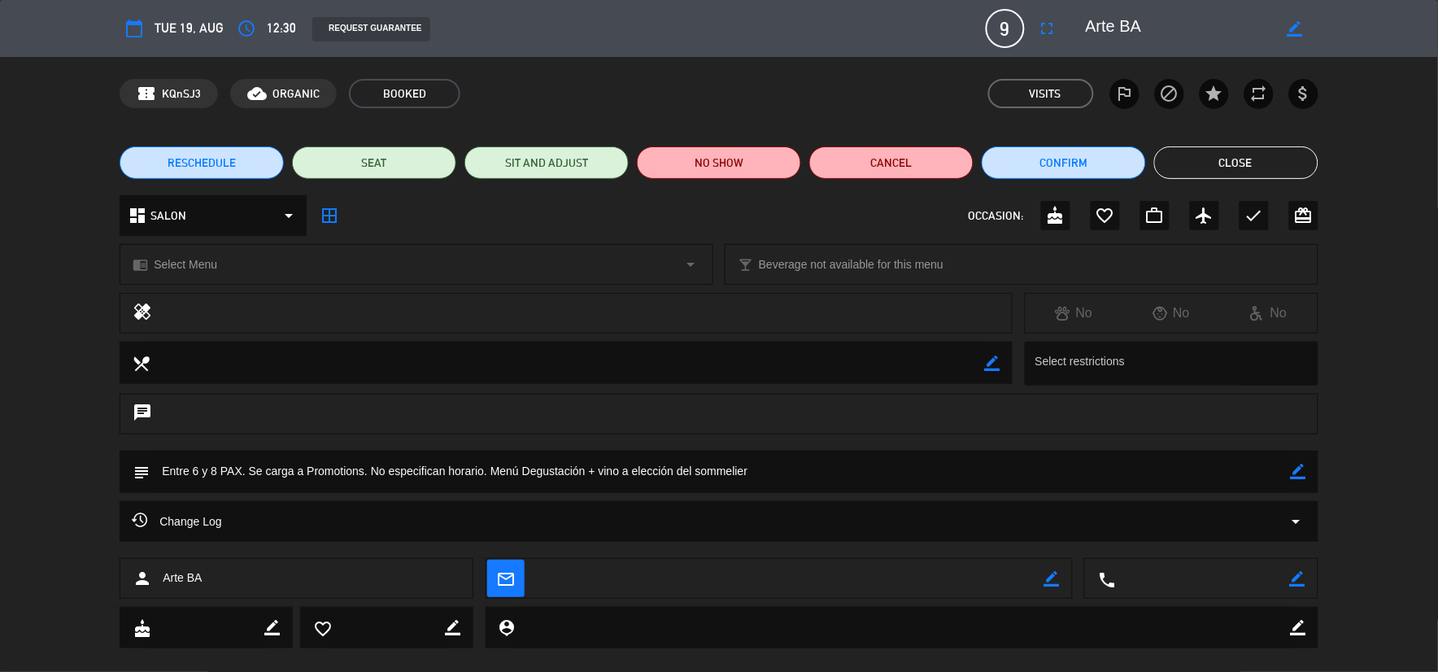
click at [1250, 172] on button "Close" at bounding box center [1236, 162] width 164 height 33
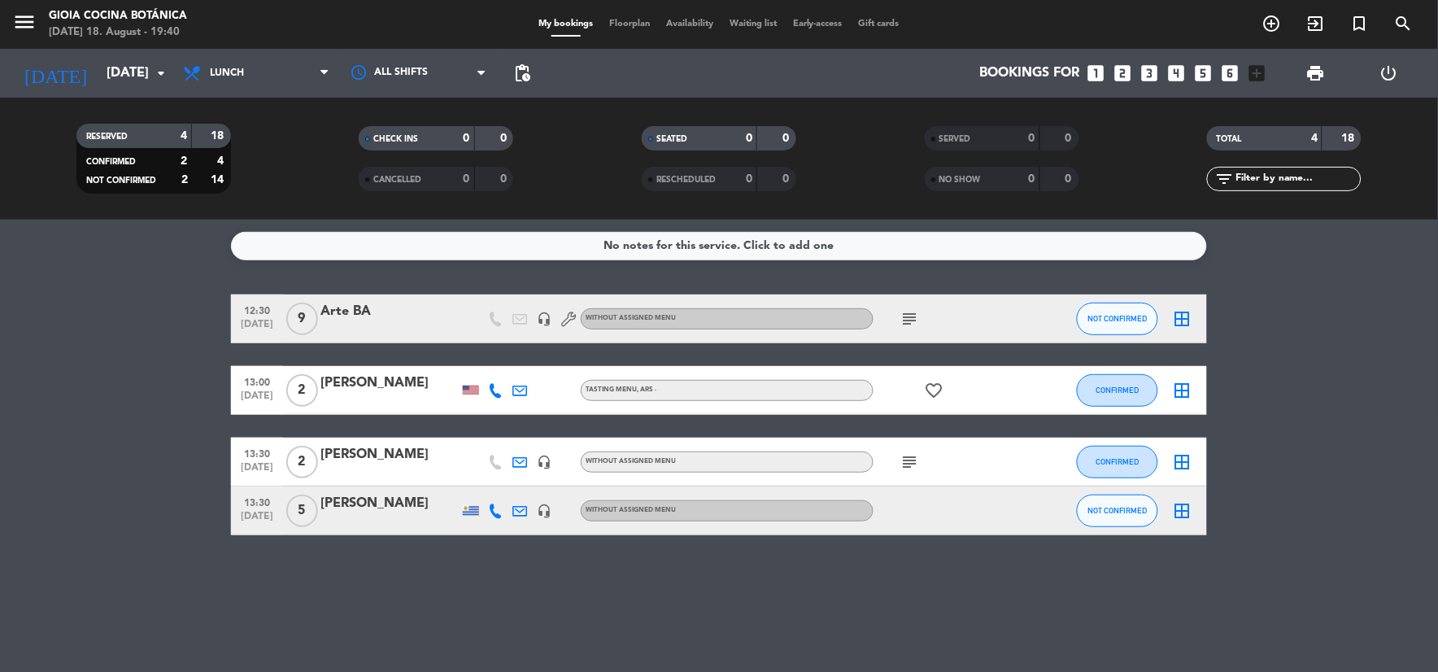
click at [909, 310] on icon "subject" at bounding box center [911, 319] width 20 height 20
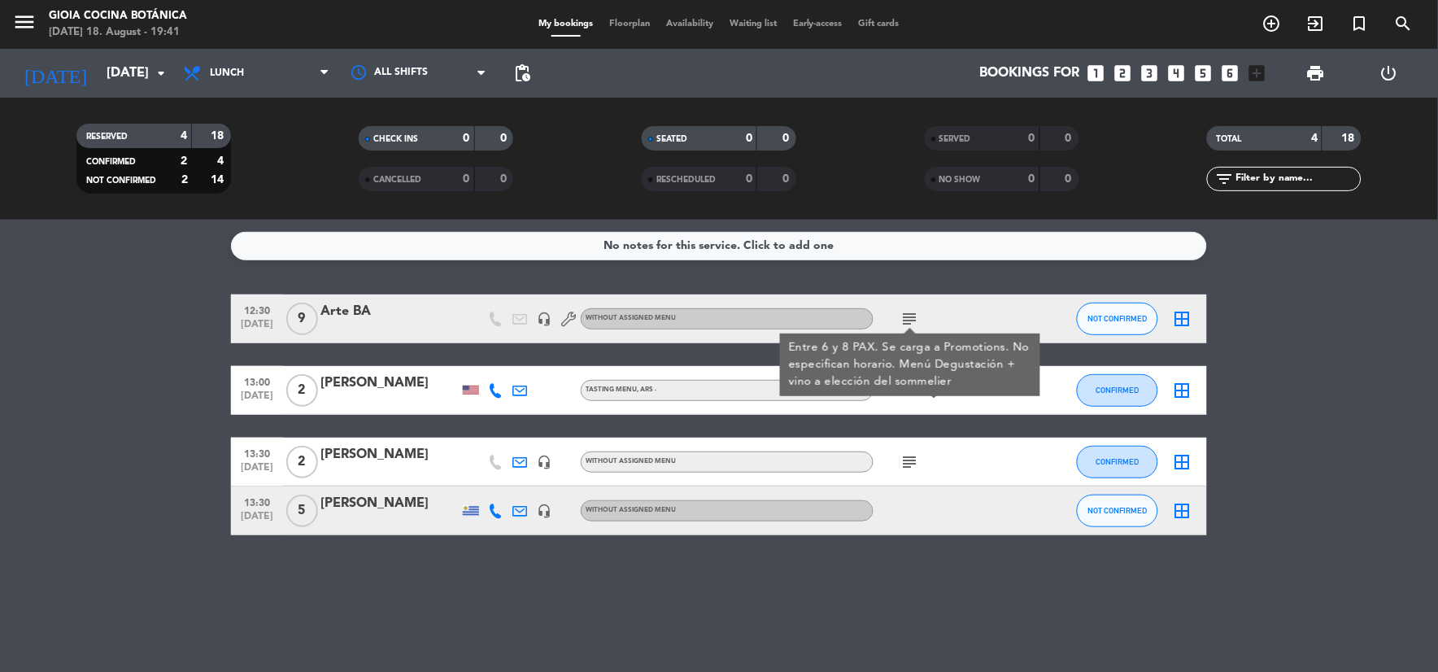
click at [998, 328] on div "subject Entre 6 y 8 PAX. Se carga a Promotions. No especifican horario. Menú De…" at bounding box center [947, 319] width 146 height 48
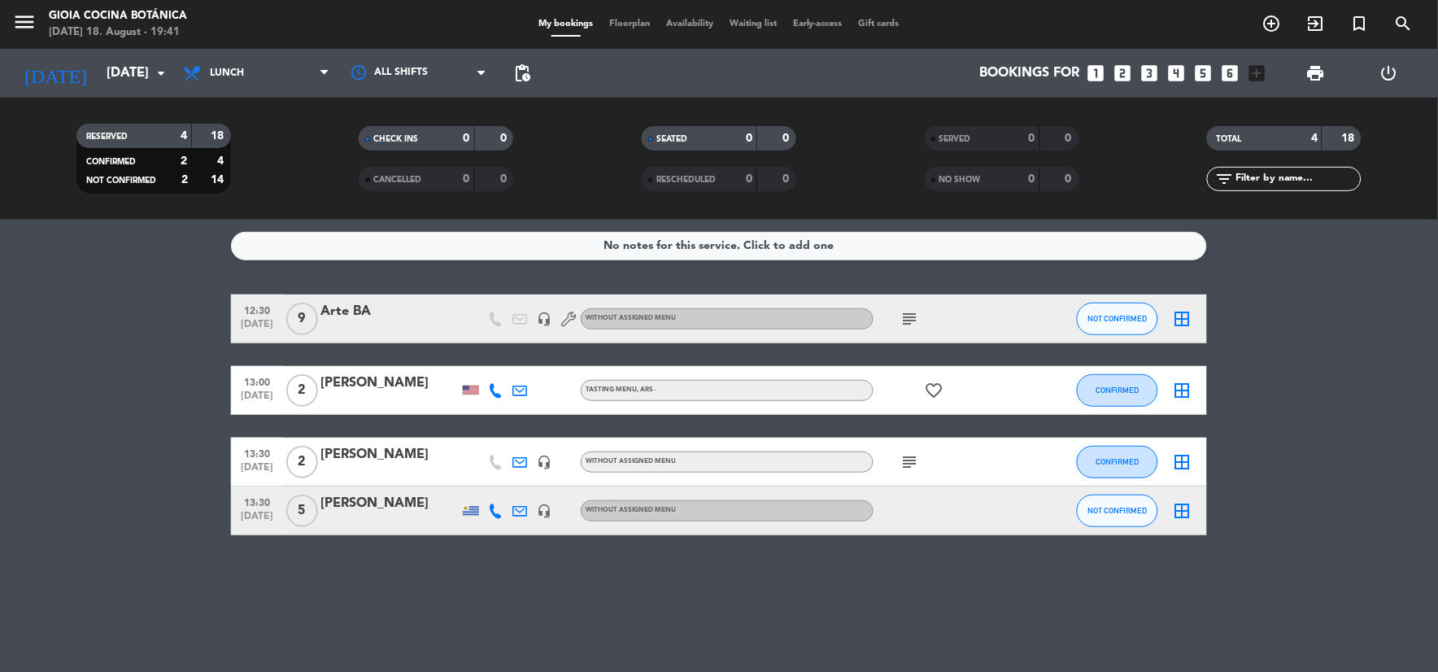
click at [445, 313] on div "Arte BA" at bounding box center [390, 311] width 138 height 21
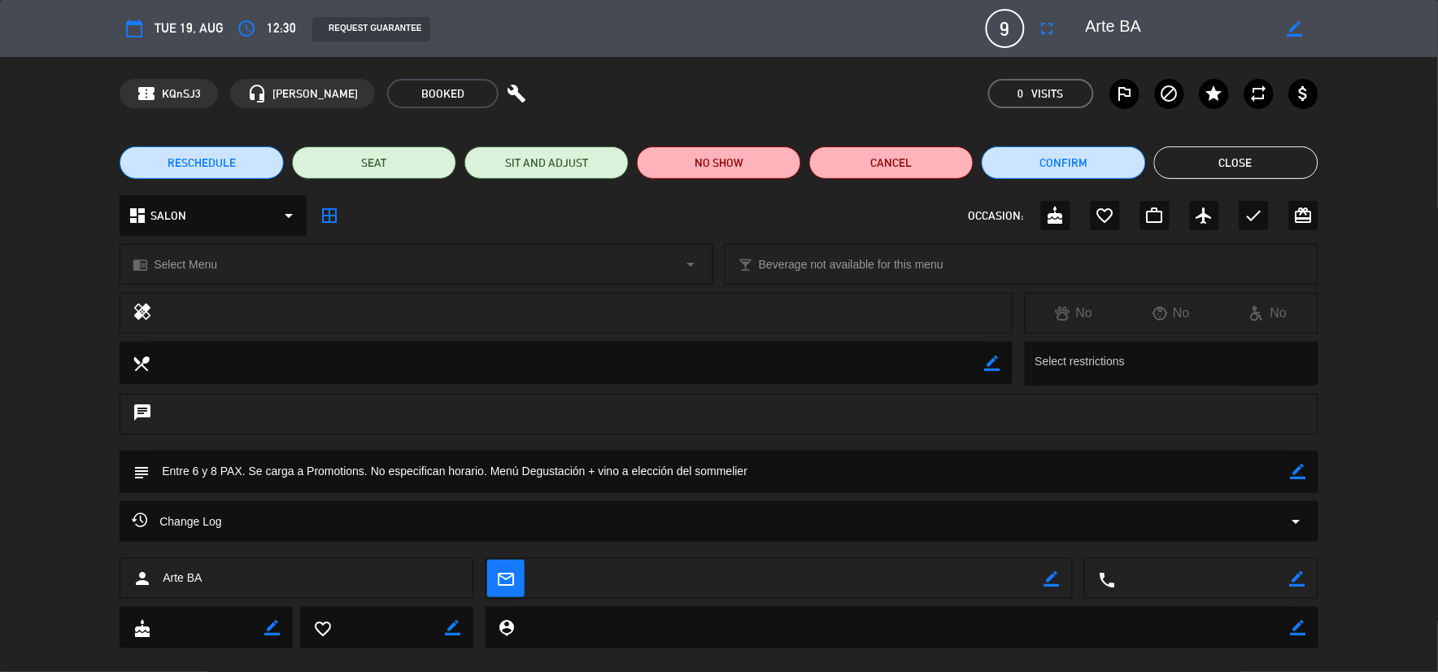
scroll to position [25, 0]
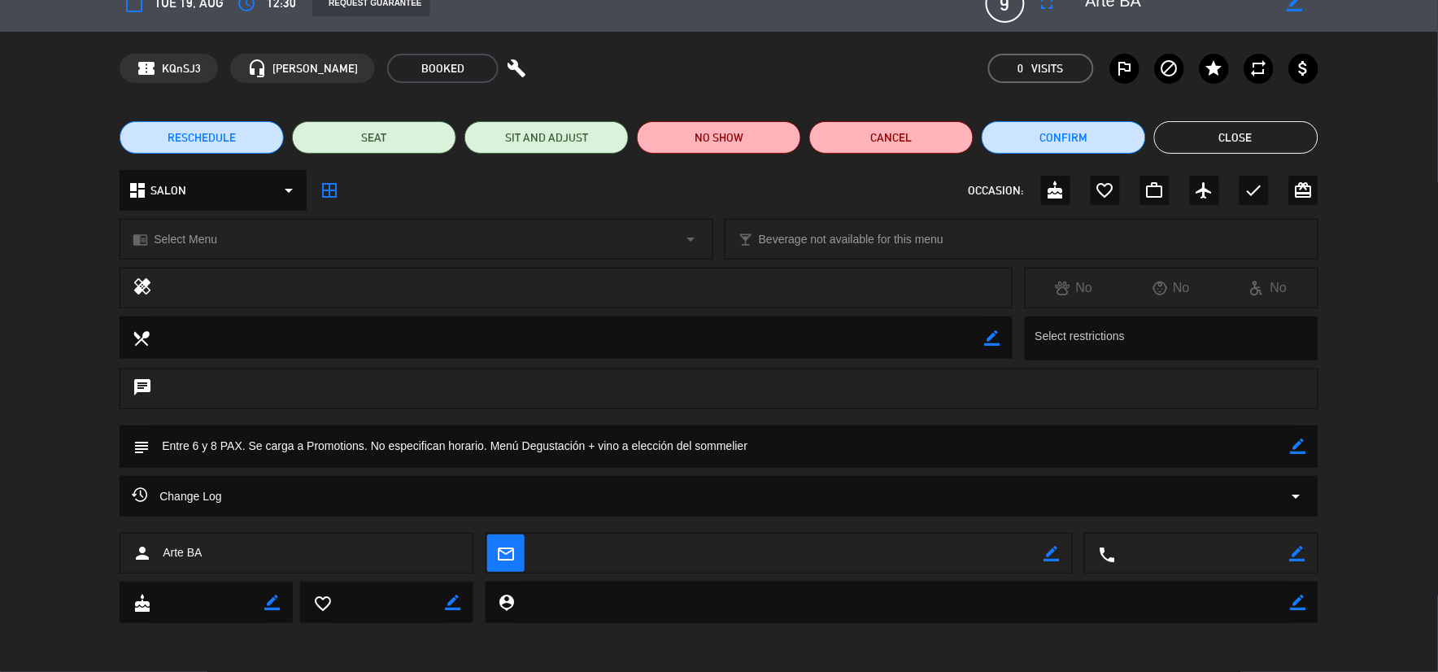
click at [1304, 451] on icon "border_color" at bounding box center [1298, 446] width 15 height 15
click at [244, 451] on textarea at bounding box center [720, 445] width 1141 height 41
click at [836, 452] on textarea at bounding box center [720, 445] width 1141 height 41
type textarea "Confirmadas 9 PAX. Se carga a Promotions. No especifican horario. Menú Degustac…"
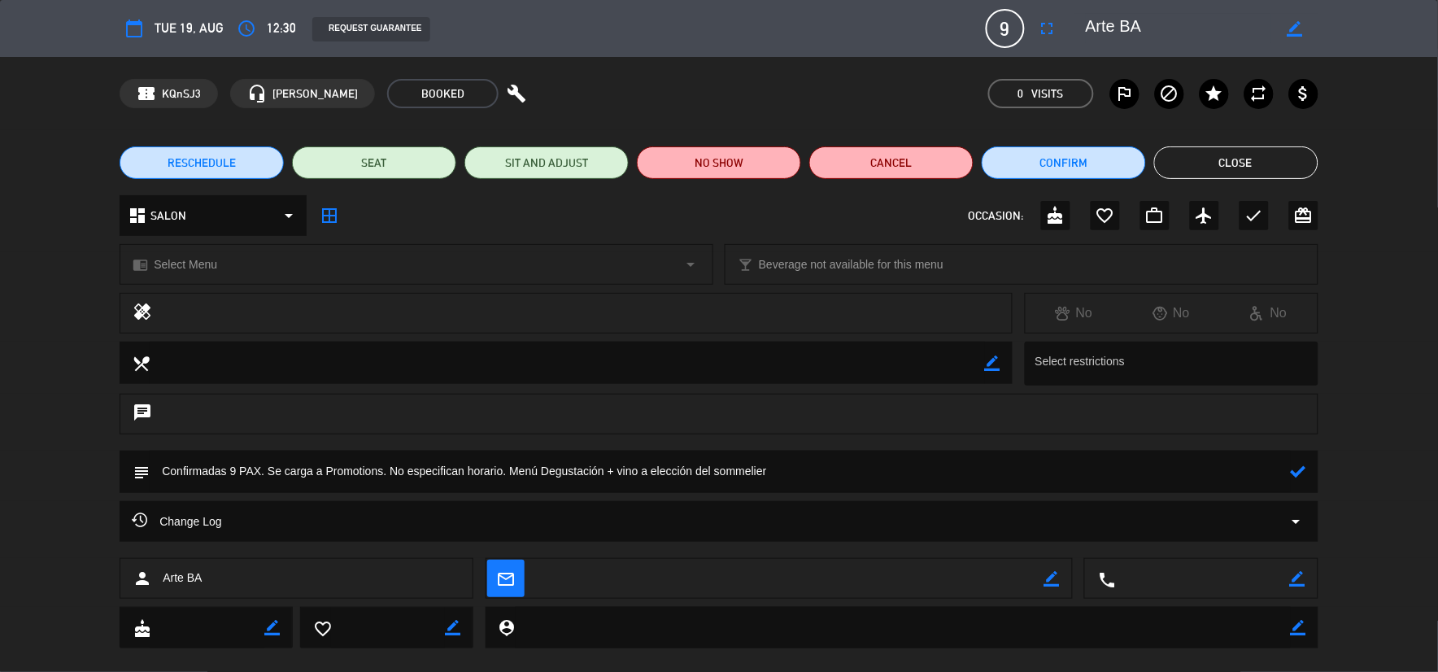
click at [1299, 474] on icon at bounding box center [1298, 471] width 15 height 15
click at [1198, 167] on button "Close" at bounding box center [1236, 162] width 164 height 33
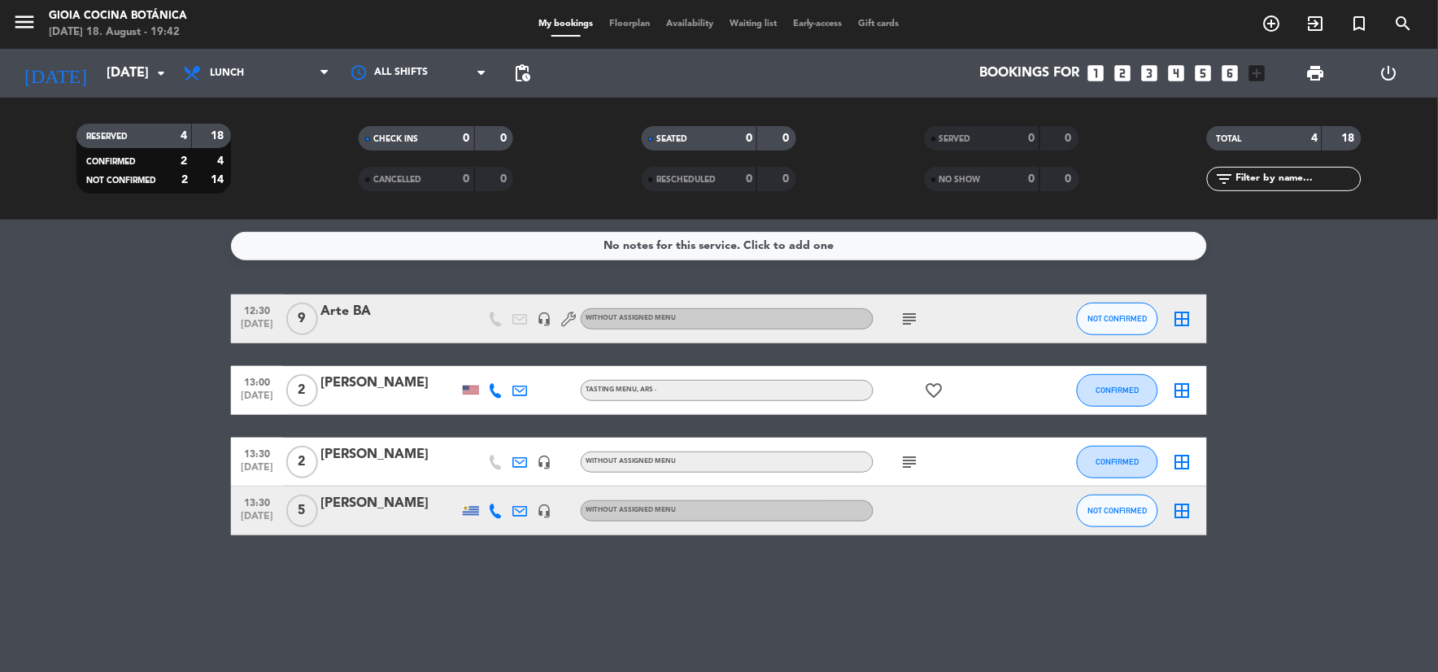
click at [914, 315] on icon "subject" at bounding box center [911, 319] width 20 height 20
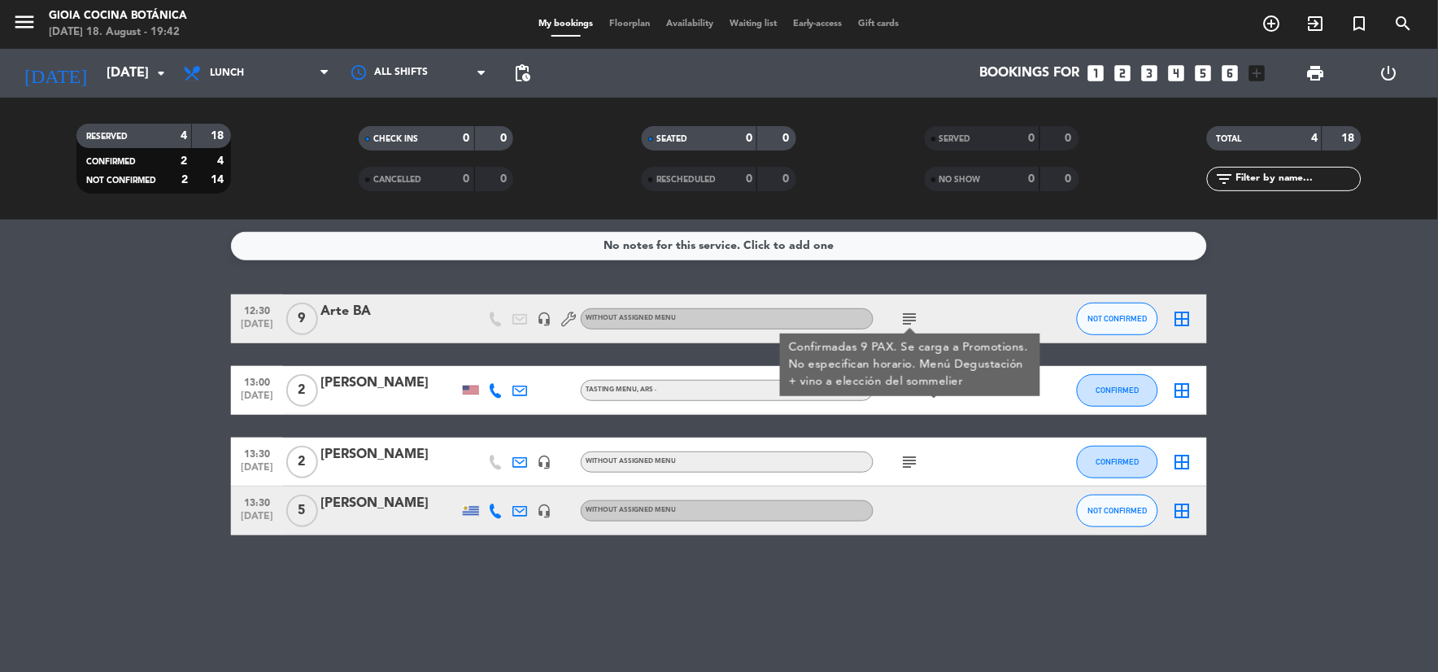
click at [100, 353] on bookings-row "12:30 [DATE] 9 Arte BA headset_mic Without assigned menu subject Confirmadas 9 …" at bounding box center [719, 415] width 1438 height 241
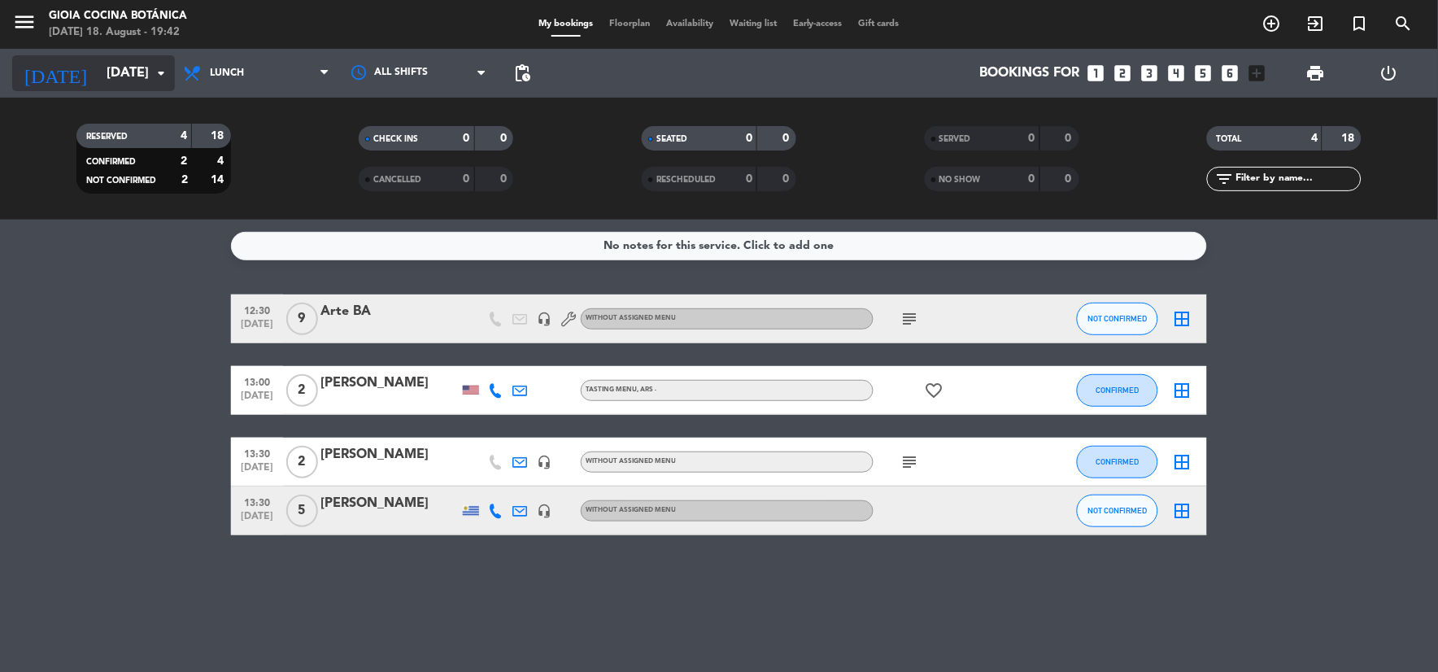
click at [129, 70] on input "[DATE]" at bounding box center [184, 74] width 172 height 32
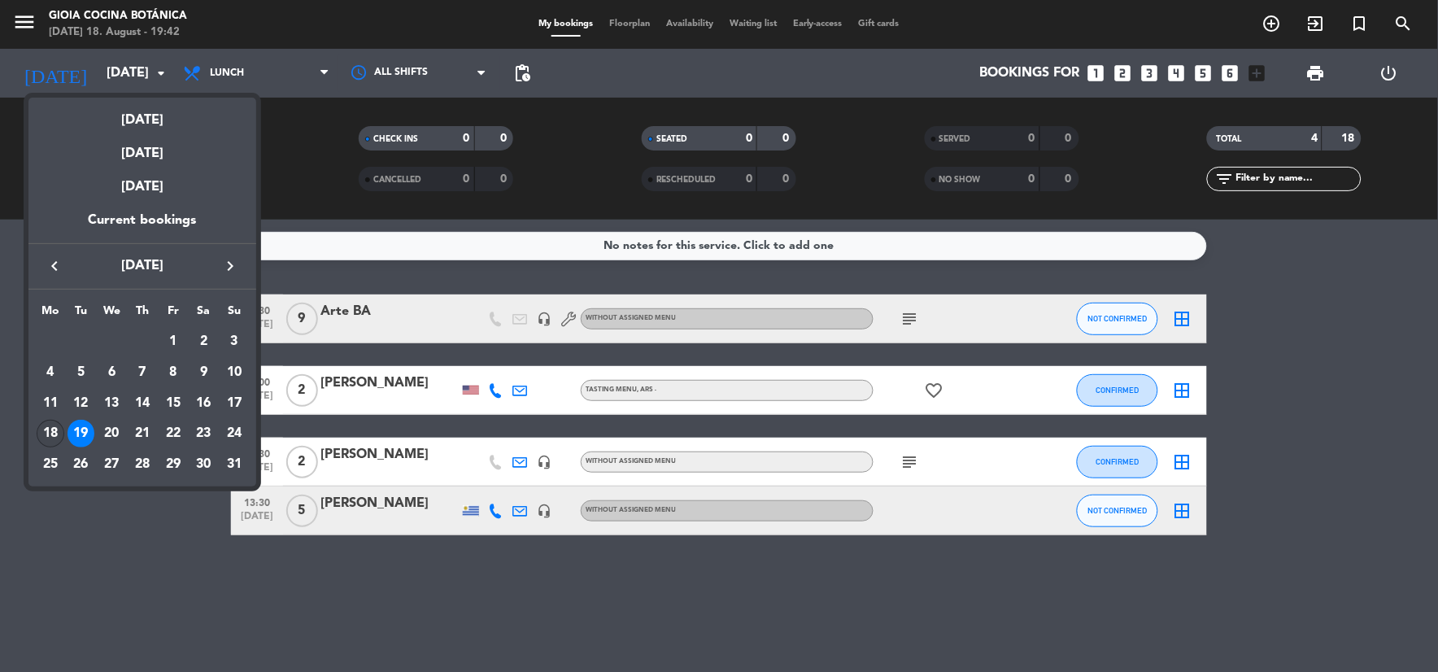
click at [55, 434] on div "18" at bounding box center [51, 434] width 28 height 28
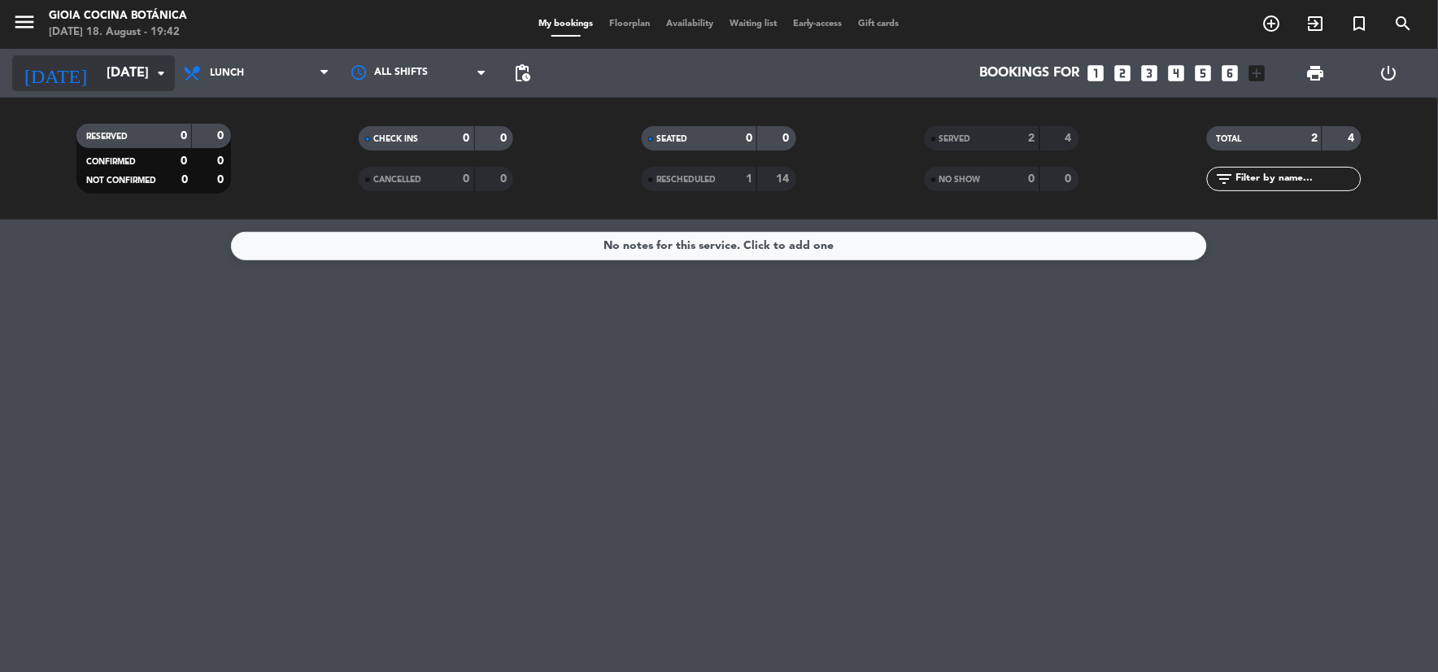
click at [137, 65] on input "[DATE]" at bounding box center [184, 74] width 172 height 32
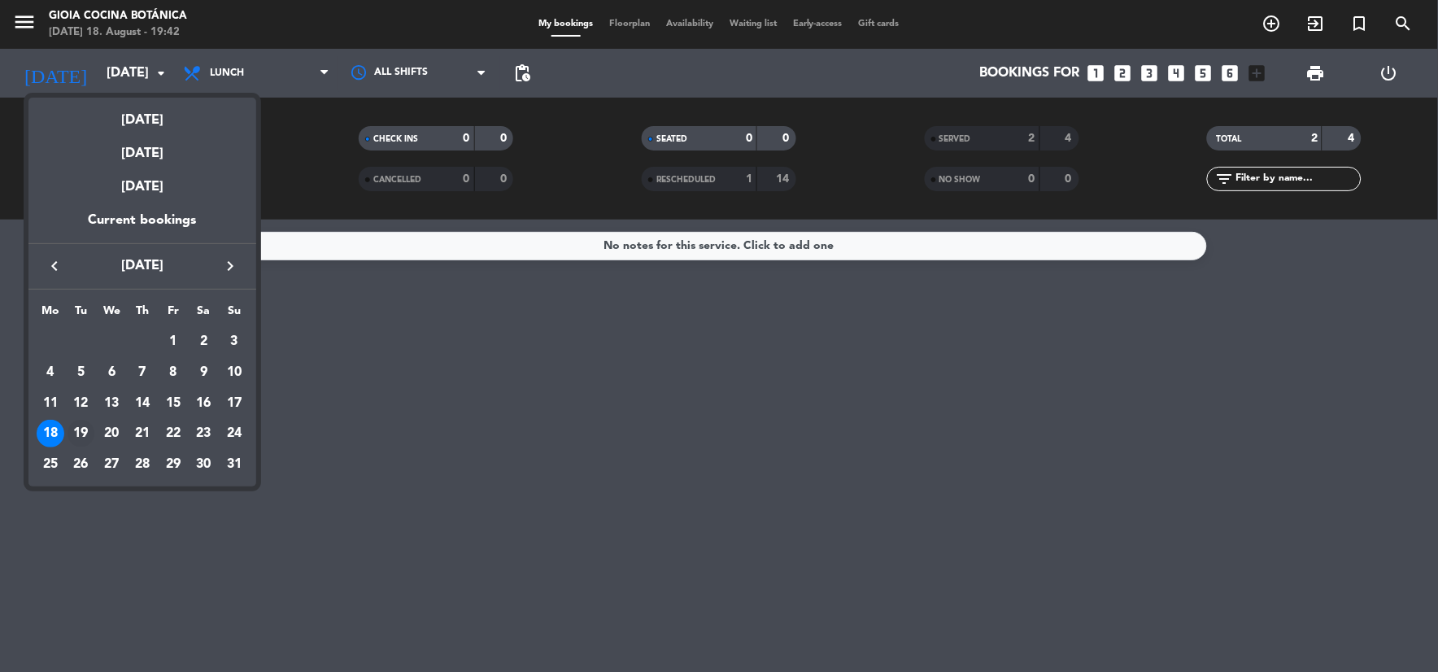
click at [75, 426] on div "19" at bounding box center [82, 434] width 28 height 28
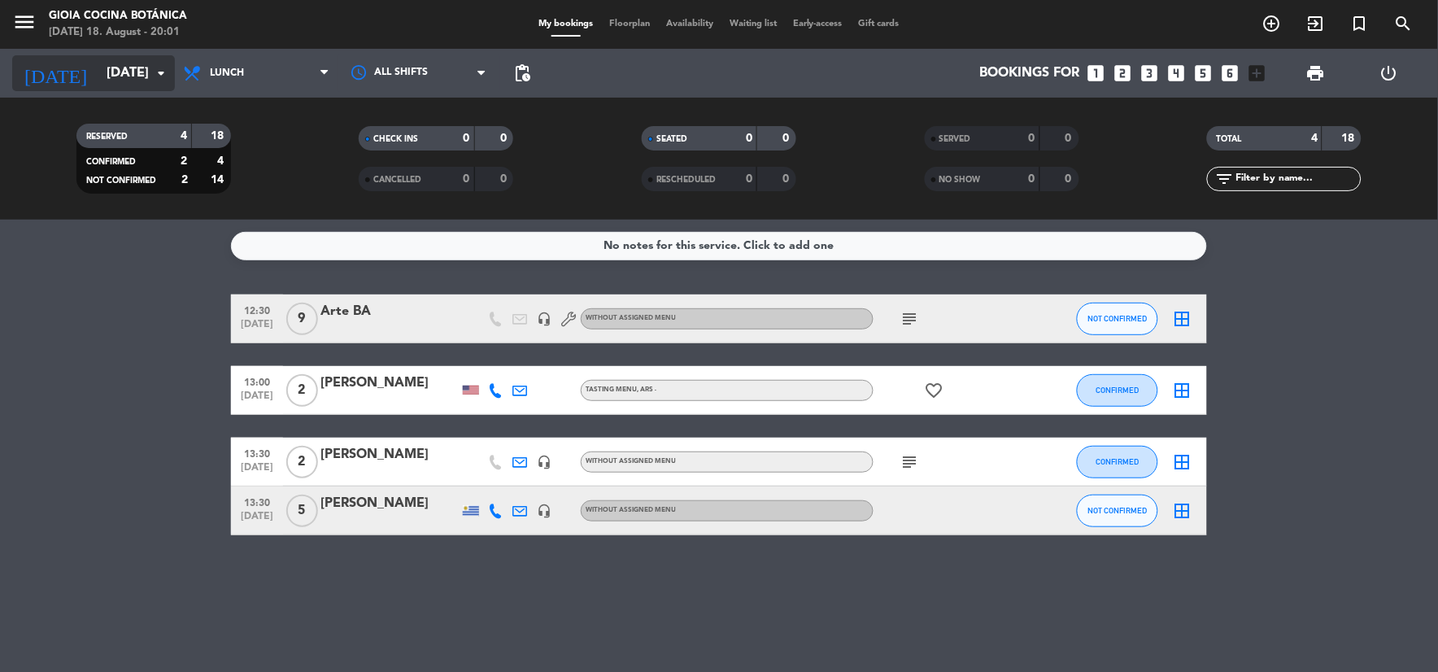
click at [122, 59] on input "[DATE]" at bounding box center [184, 74] width 172 height 32
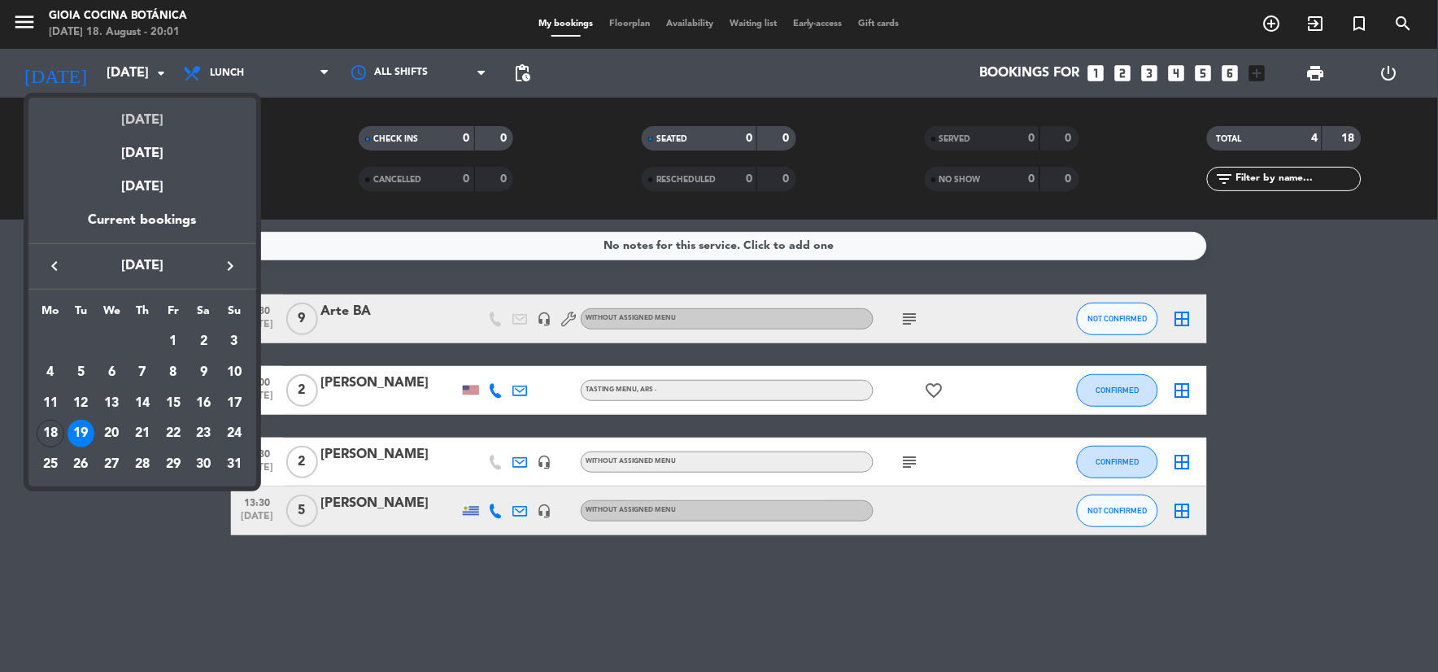
click at [145, 120] on div "[DATE]" at bounding box center [142, 114] width 228 height 33
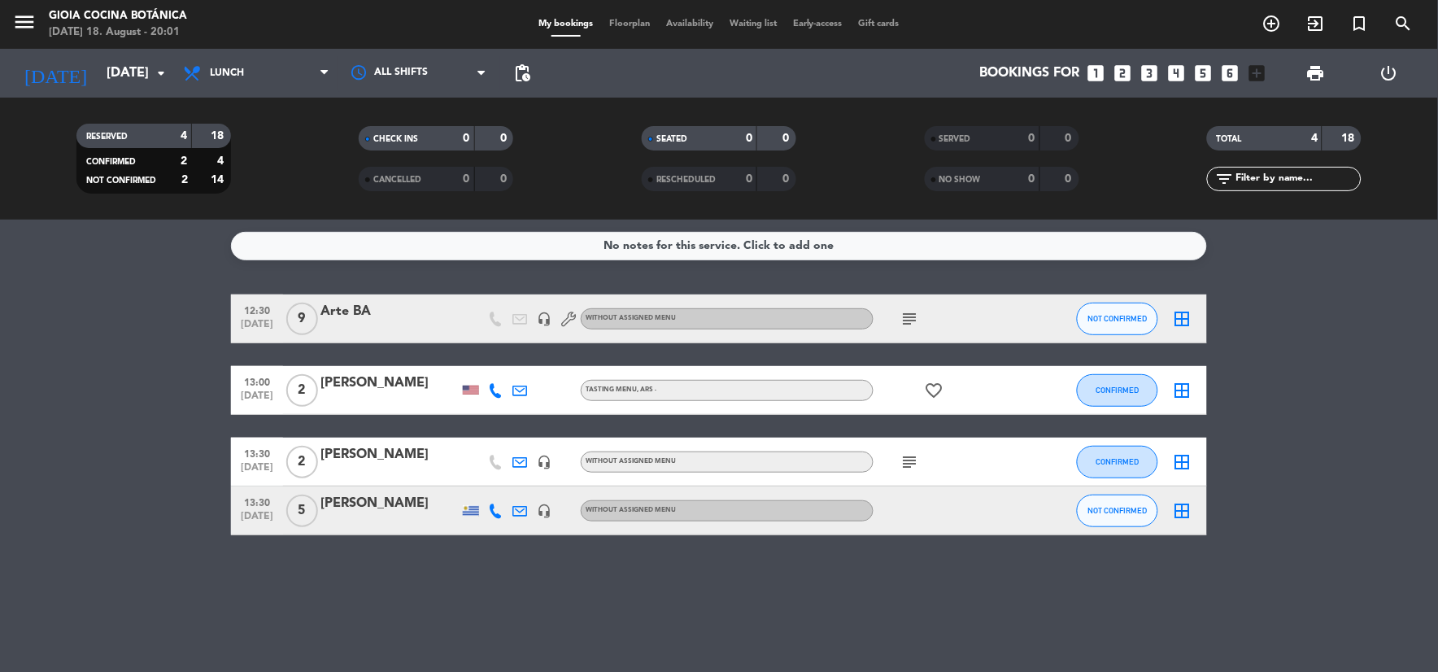
type input "[DATE]"
click at [273, 72] on span "Lunch" at bounding box center [256, 73] width 163 height 36
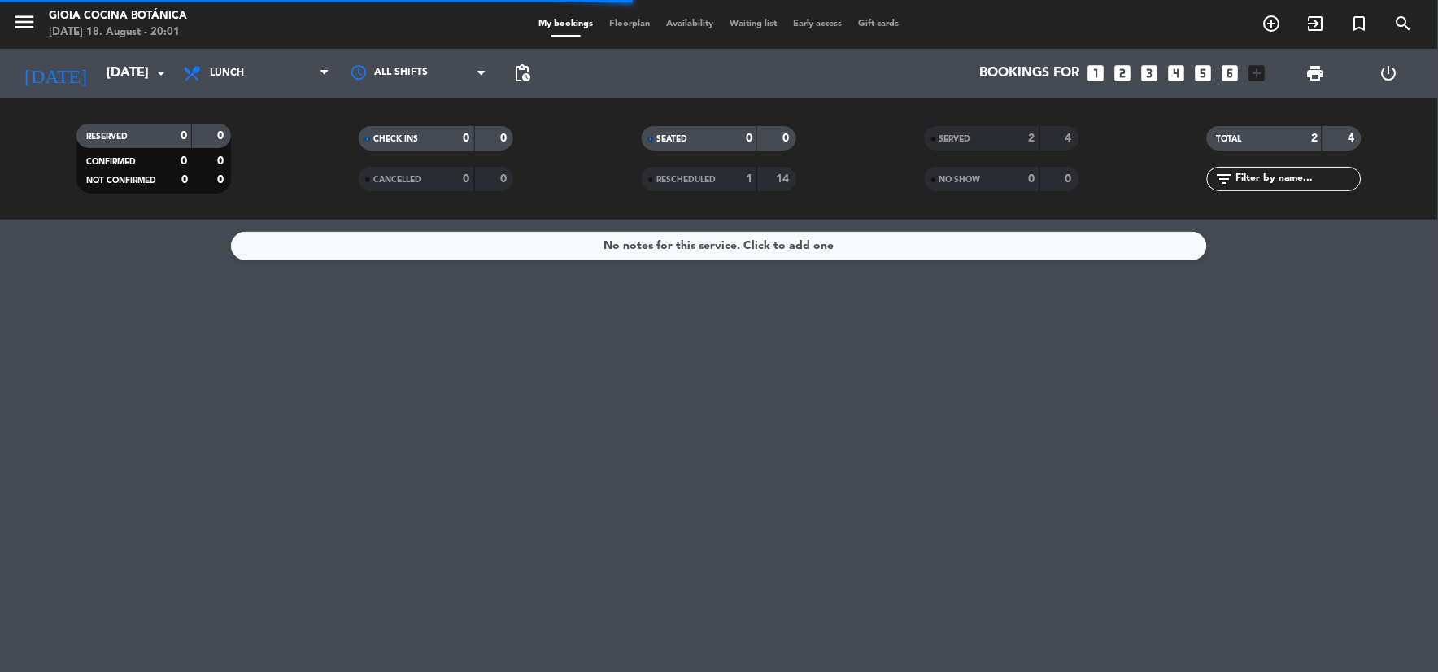
click at [285, 239] on div "No notes for this service. Click to add one" at bounding box center [719, 246] width 976 height 28
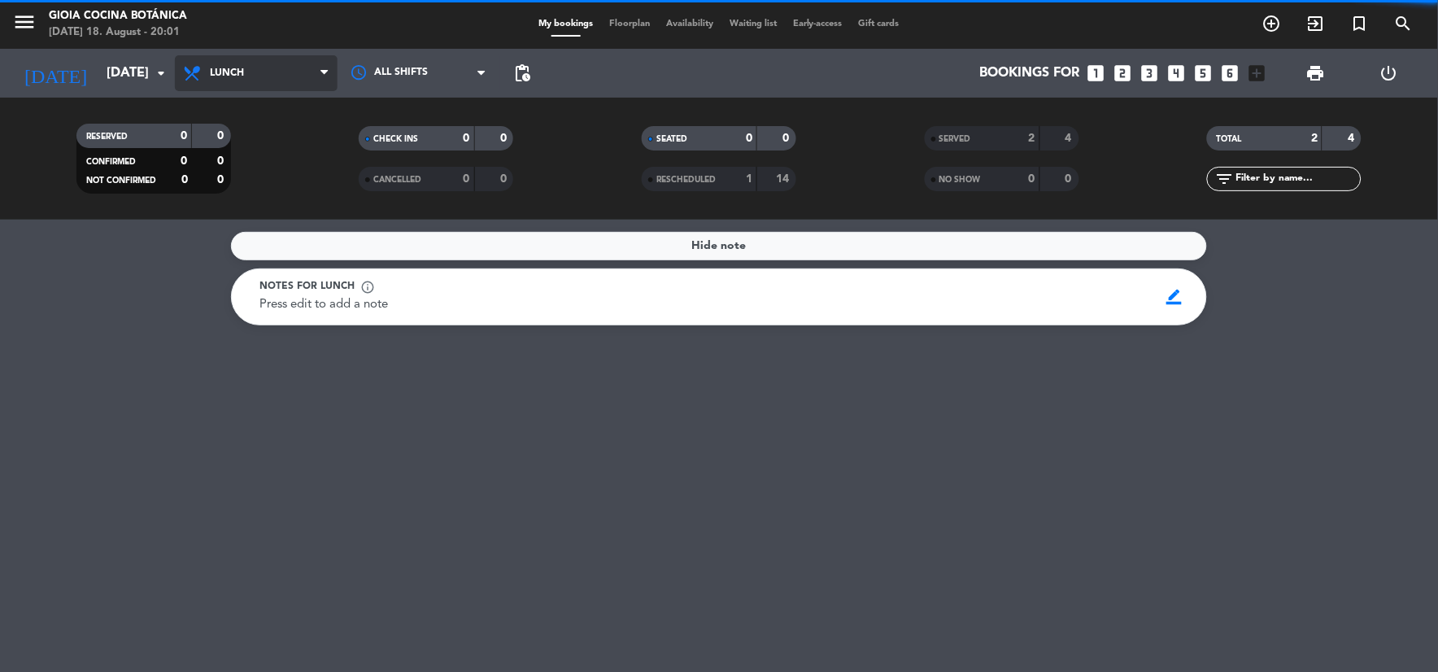
click at [289, 73] on span "Lunch" at bounding box center [256, 73] width 163 height 36
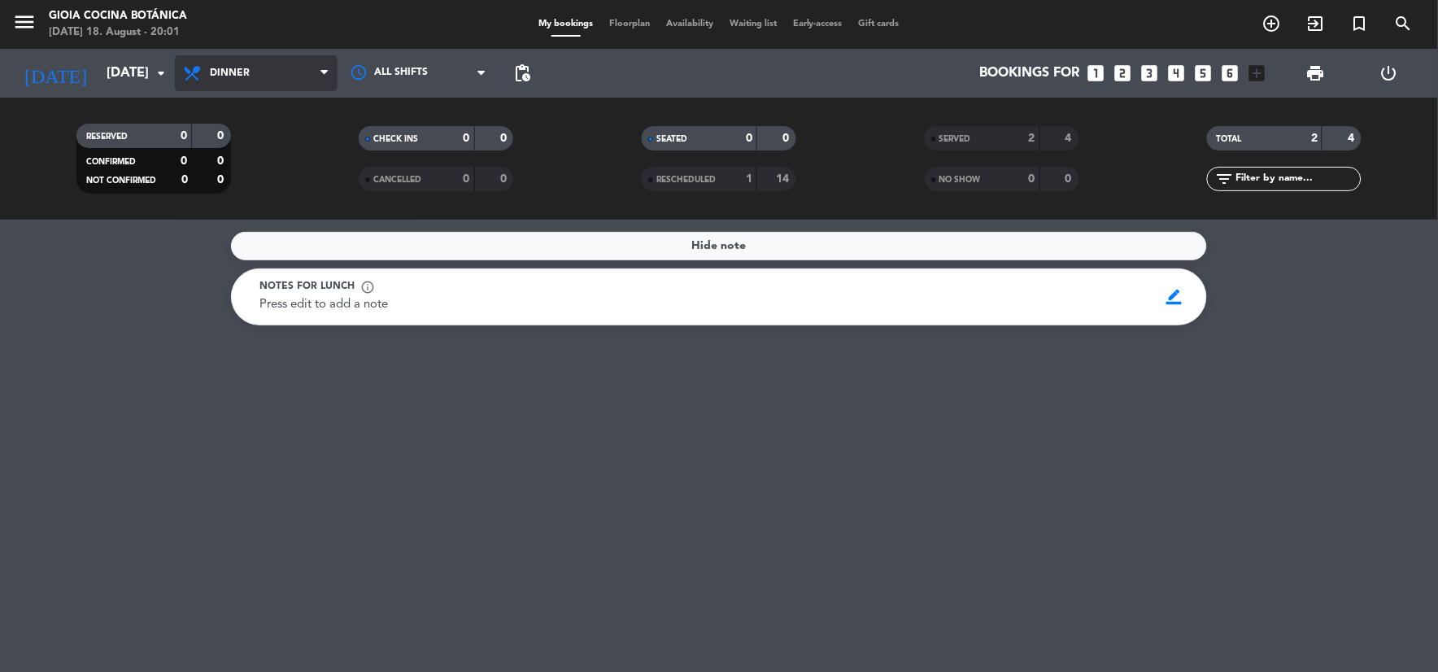
click at [306, 241] on ng-component "menu [PERSON_NAME] Cocina Botánica [DATE] 18. August - 20:01 My bookings Floorp…" at bounding box center [719, 336] width 1438 height 672
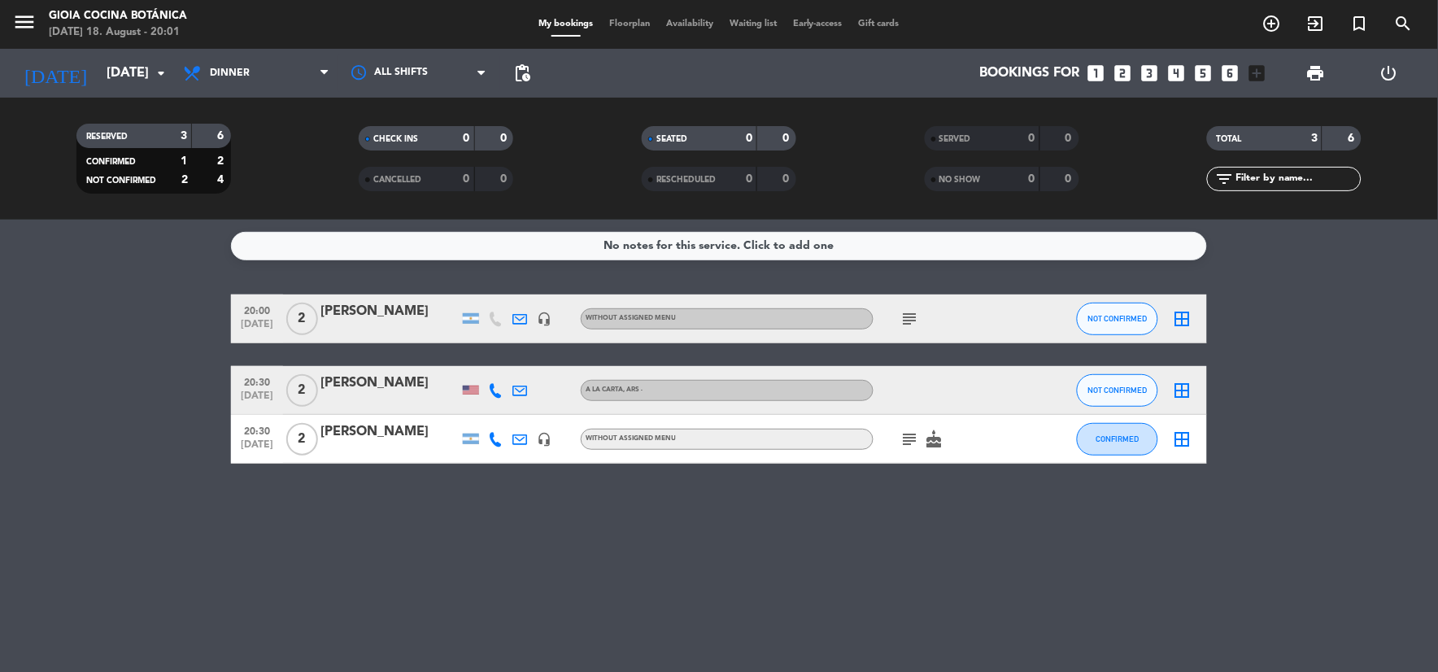
click at [119, 350] on bookings-row "20:00 [DATE] 2 [PERSON_NAME] headset_mic Without assigned menu subject NOT CONF…" at bounding box center [719, 379] width 1438 height 169
click at [1124, 322] on button "NOT CONFIRMED" at bounding box center [1117, 319] width 81 height 33
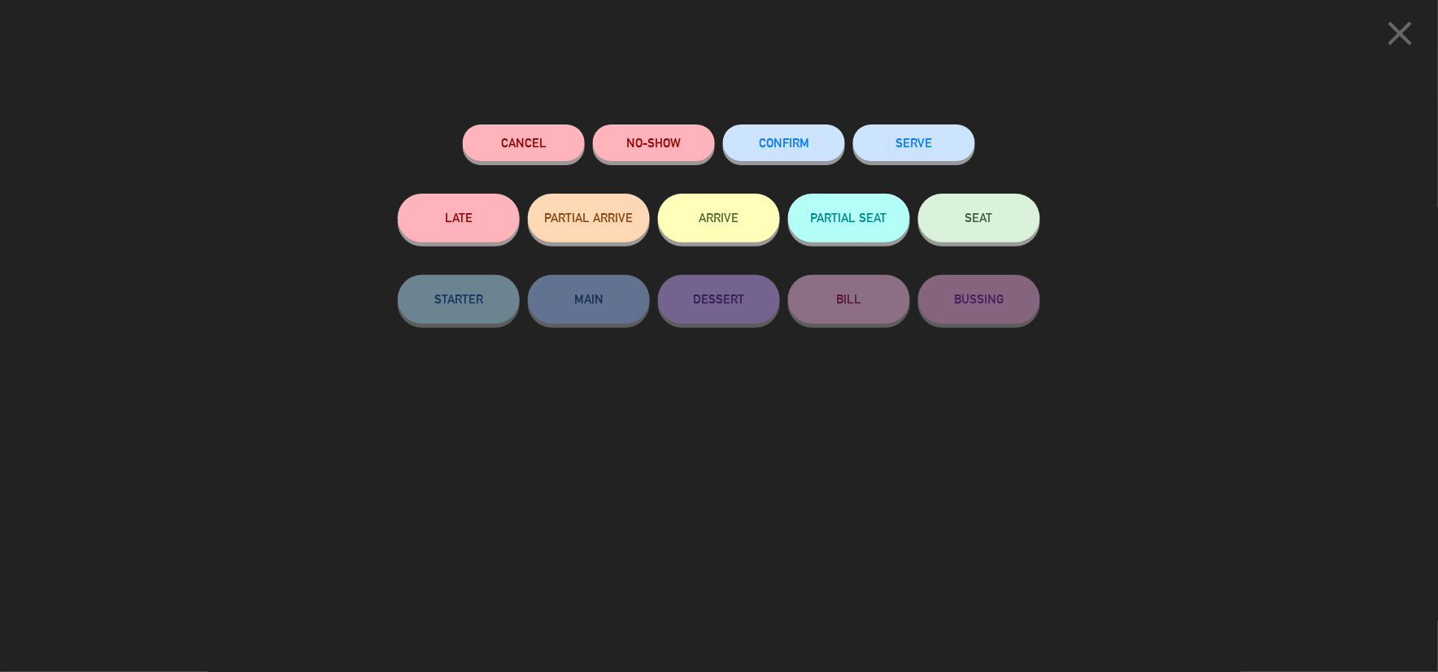
click at [978, 230] on button "SEAT" at bounding box center [980, 218] width 122 height 49
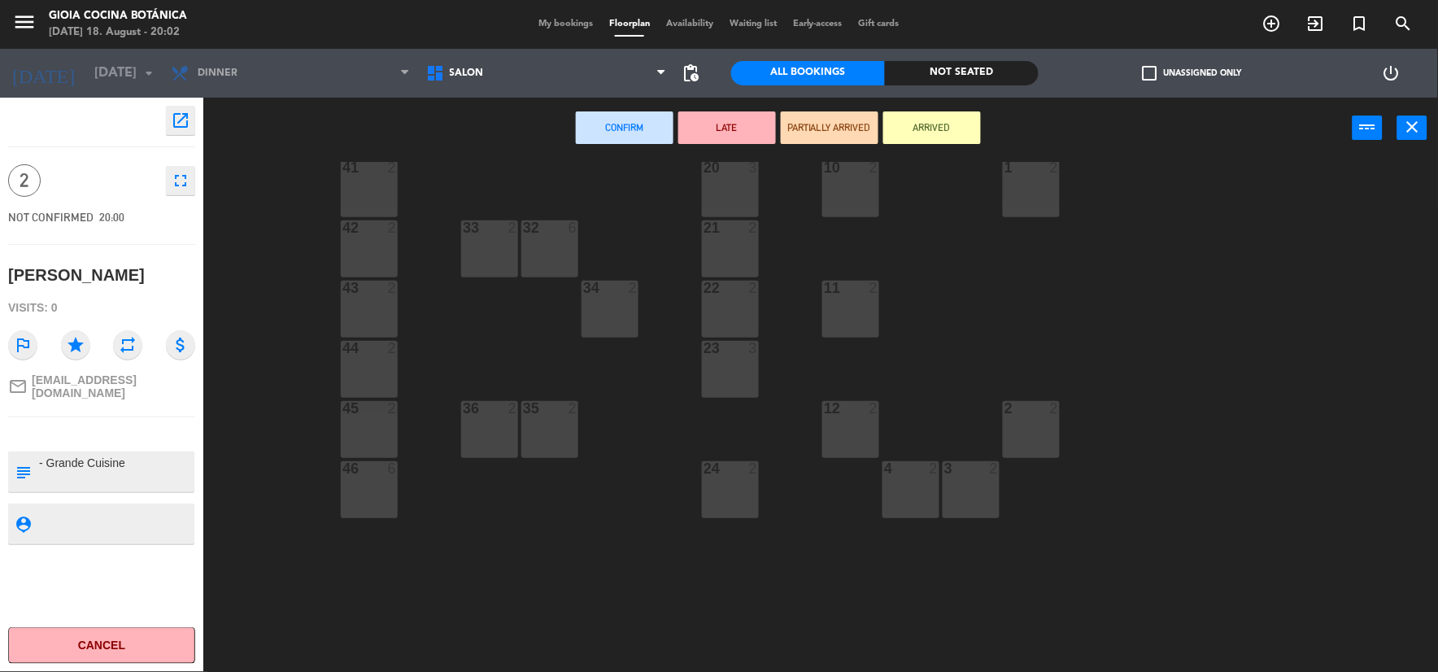
scroll to position [361, 0]
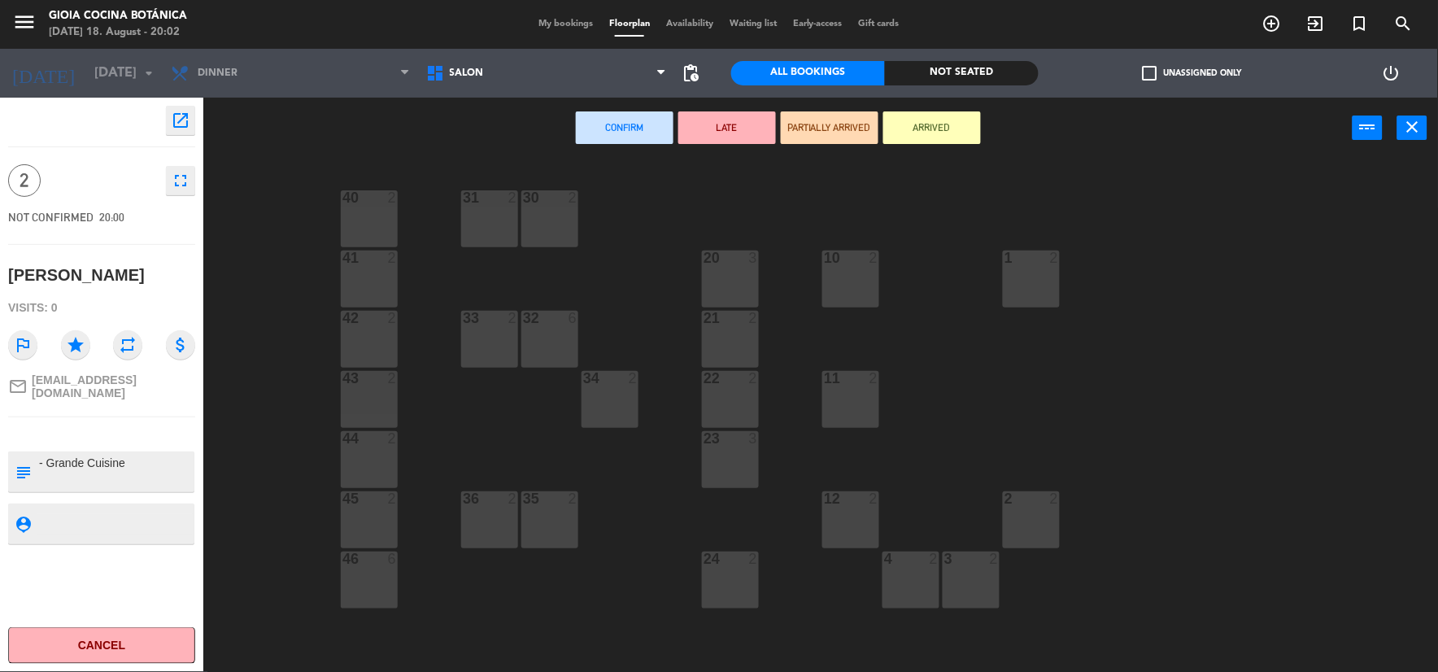
click at [740, 399] on div "22 2" at bounding box center [730, 399] width 57 height 57
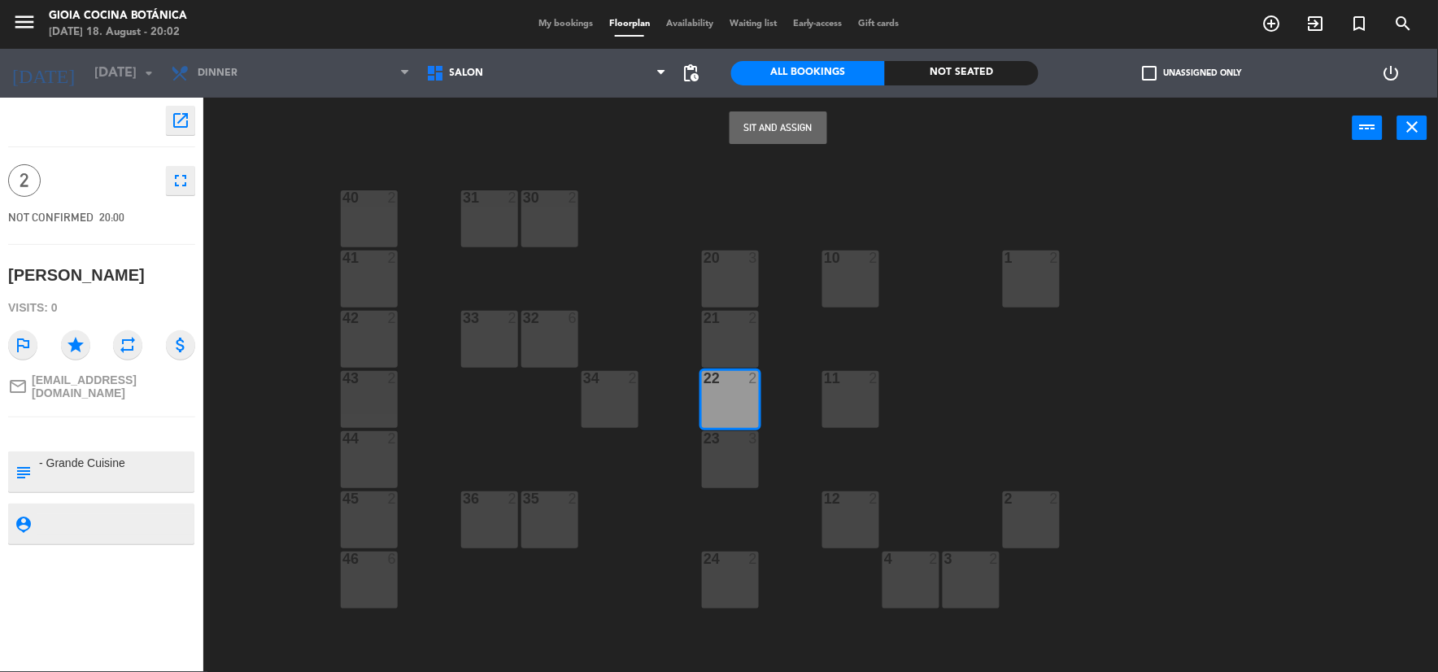
click at [814, 124] on button "Sit and Assign" at bounding box center [779, 127] width 98 height 33
